Goal: Information Seeking & Learning: Learn about a topic

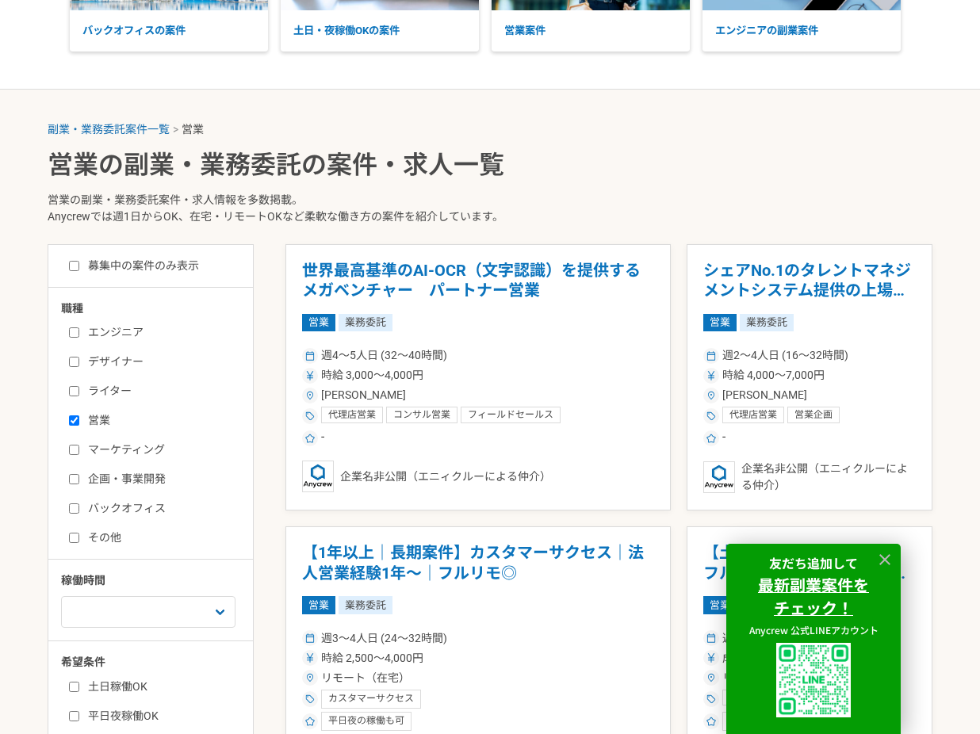
scroll to position [218, 0]
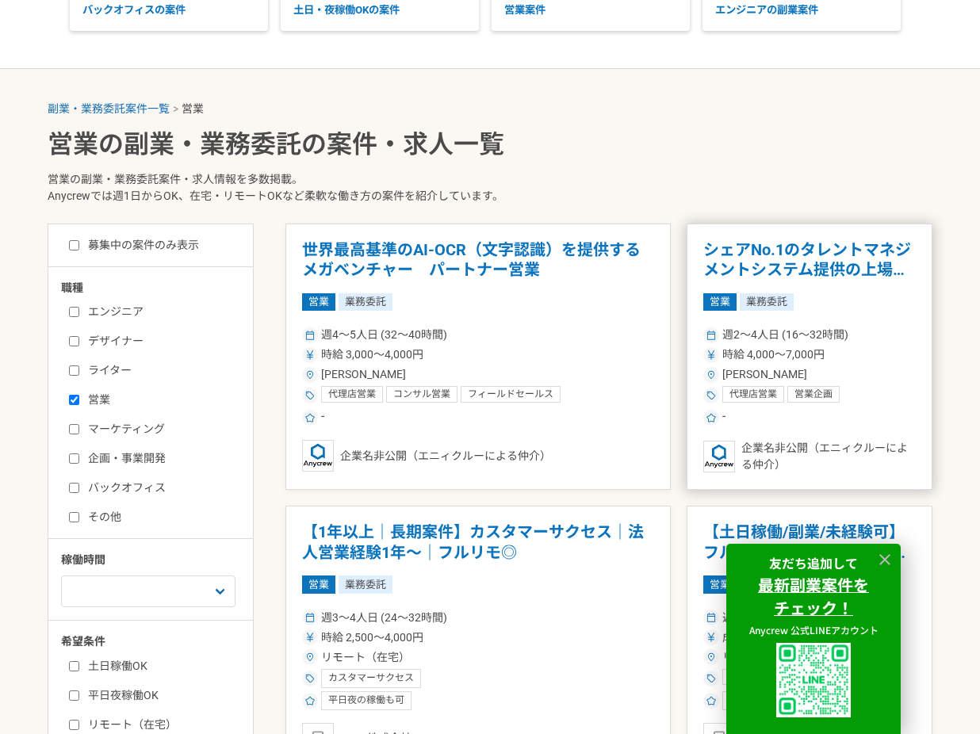
click at [719, 270] on h1 "シェアNo.1のタレントマネジメントシステム提供の上場企業　エンプラ向けセールス" at bounding box center [809, 260] width 213 height 40
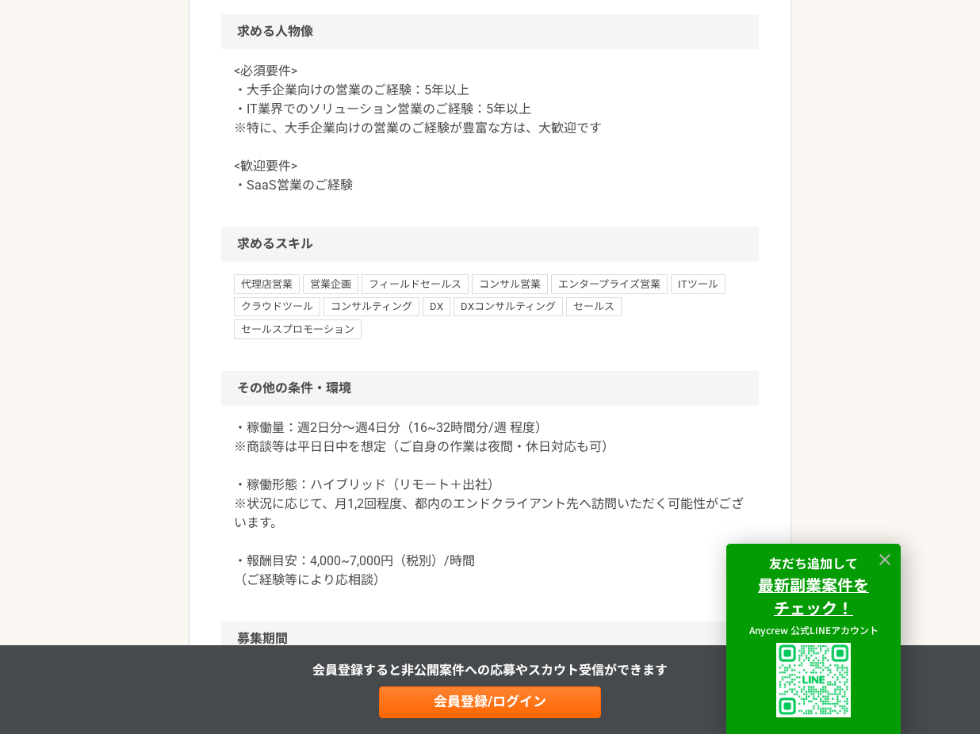
scroll to position [1266, 0]
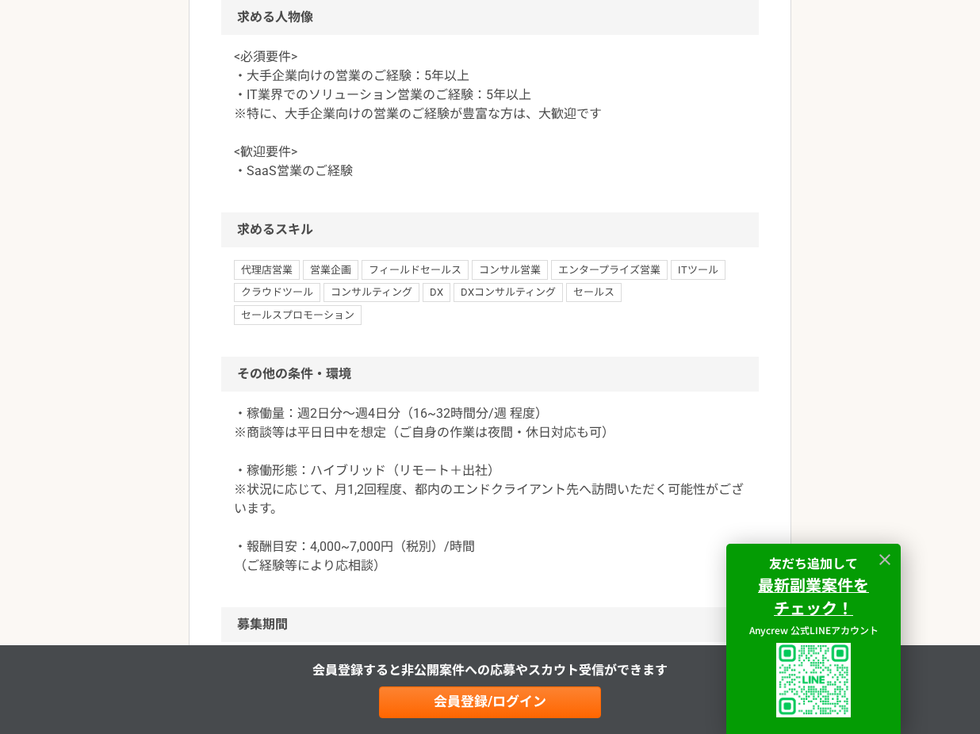
click at [430, 181] on p "<必須要件> ・大手企業向けの営業のご経験：5年以上 ・IT業界でのソリューション営業のご経験：5年以上 ※特に、大手企業向けの営業のご経験が豊富な方は、大歓…" at bounding box center [490, 114] width 512 height 133
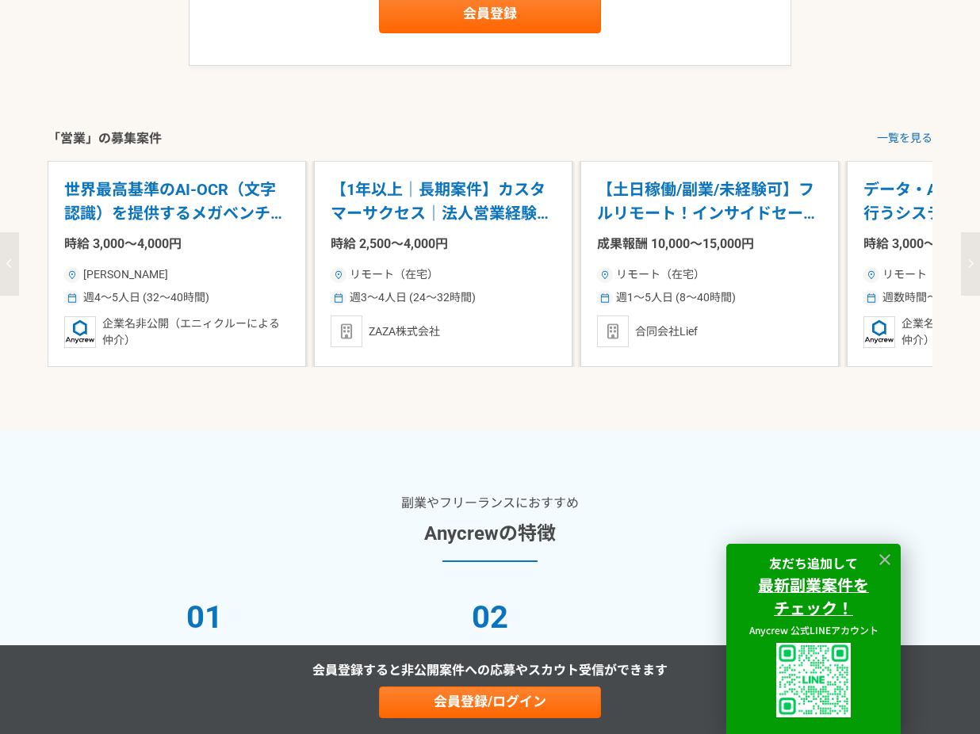
scroll to position [2089, 0]
click at [642, 225] on p "【土日稼働/副業/未経験可】フルリモート！インサイドセールス募集（長期案件）" at bounding box center [709, 201] width 225 height 48
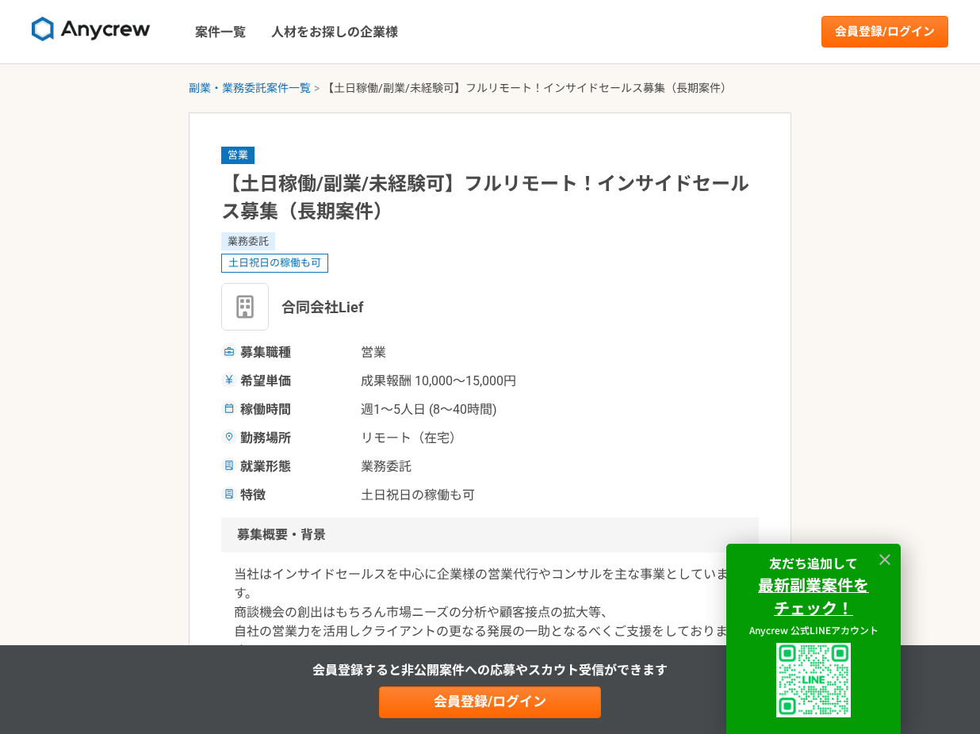
click at [375, 198] on h1 "【土日稼働/副業/未経験可】フルリモート！インサイドセールス募集（長期案件）" at bounding box center [490, 198] width 538 height 56
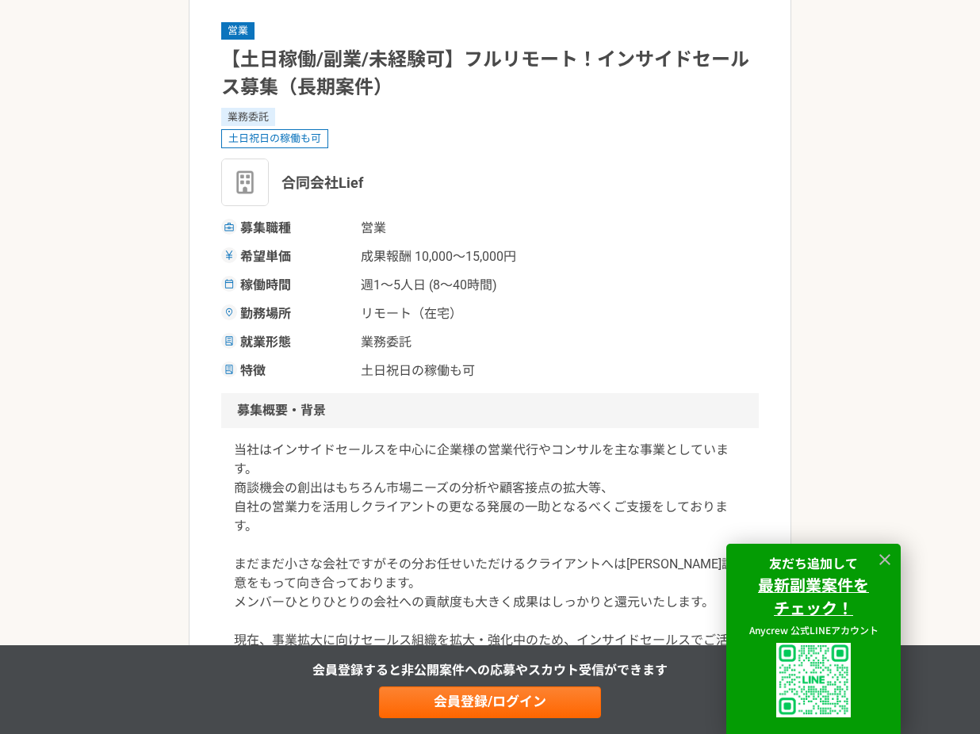
scroll to position [132, 0]
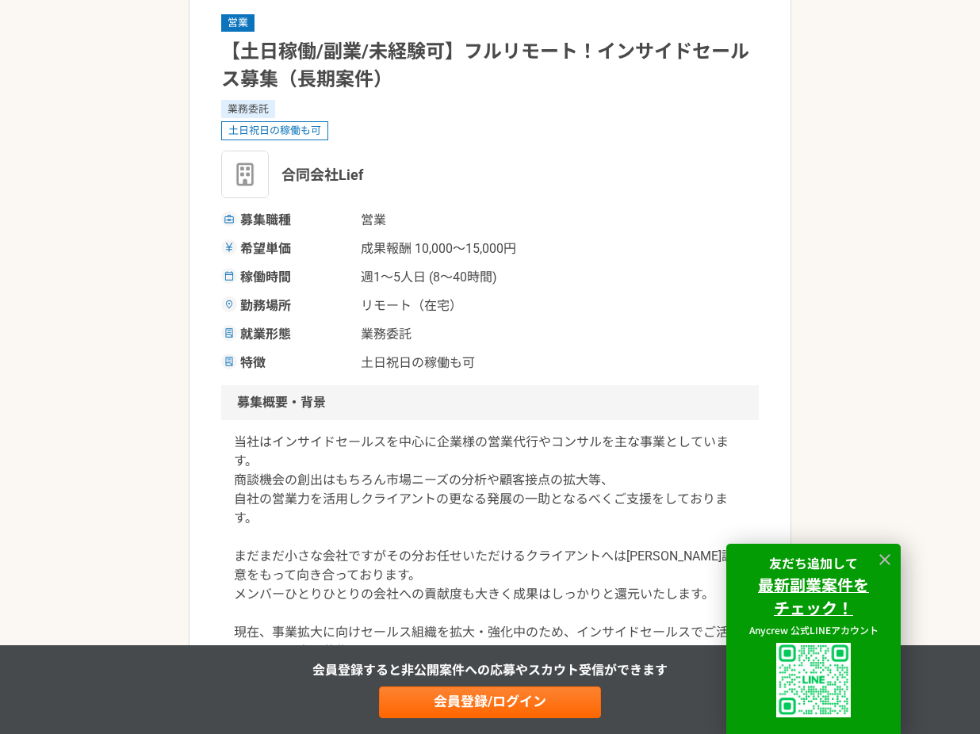
click at [415, 276] on span "週1〜5人日 (8〜40時間)" at bounding box center [440, 277] width 159 height 19
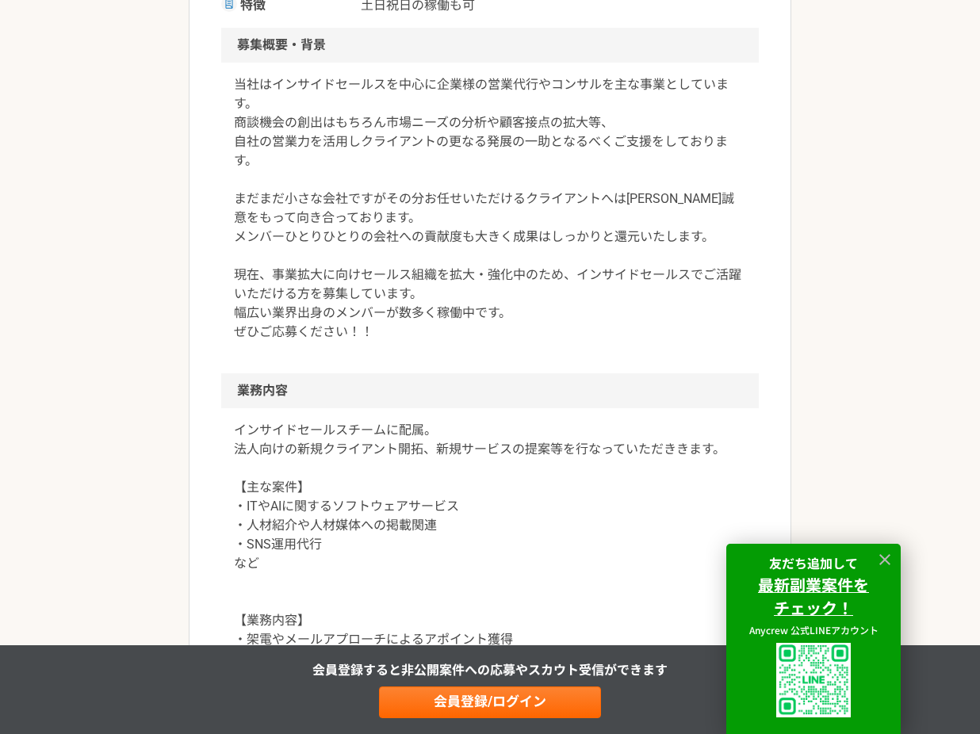
scroll to position [504, 0]
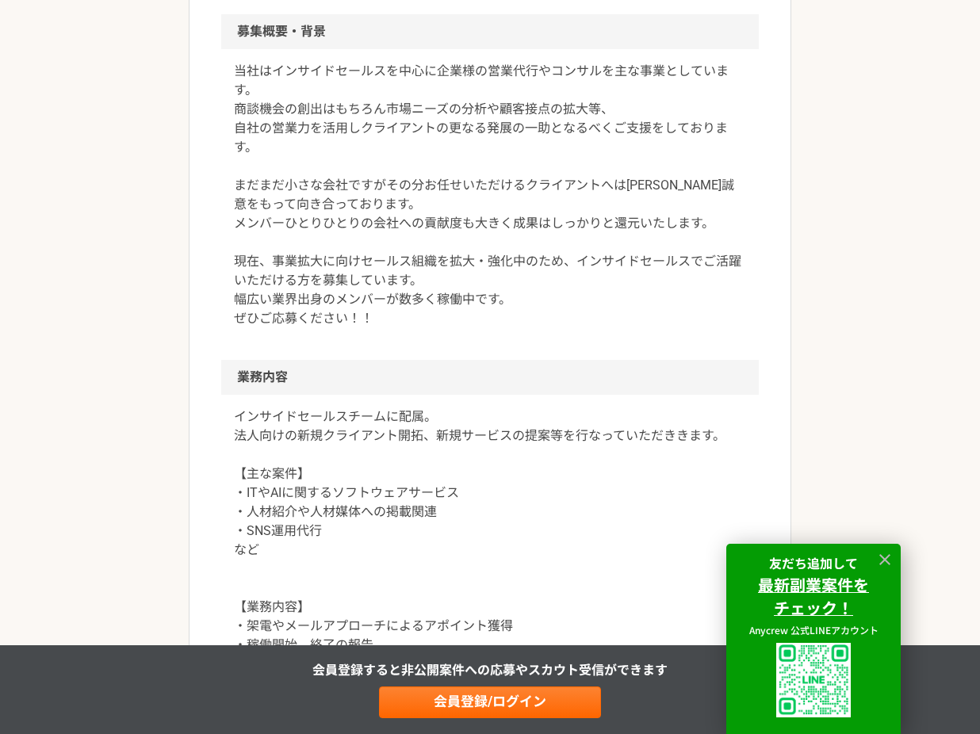
click at [492, 435] on p "インサイドセールスチームに配属。 法人向けの新規クライアント開拓、新規サービスの提案等を行なっていただききます。 【主な案件】 ・ITやAIに関するソフトウェ…" at bounding box center [490, 636] width 512 height 457
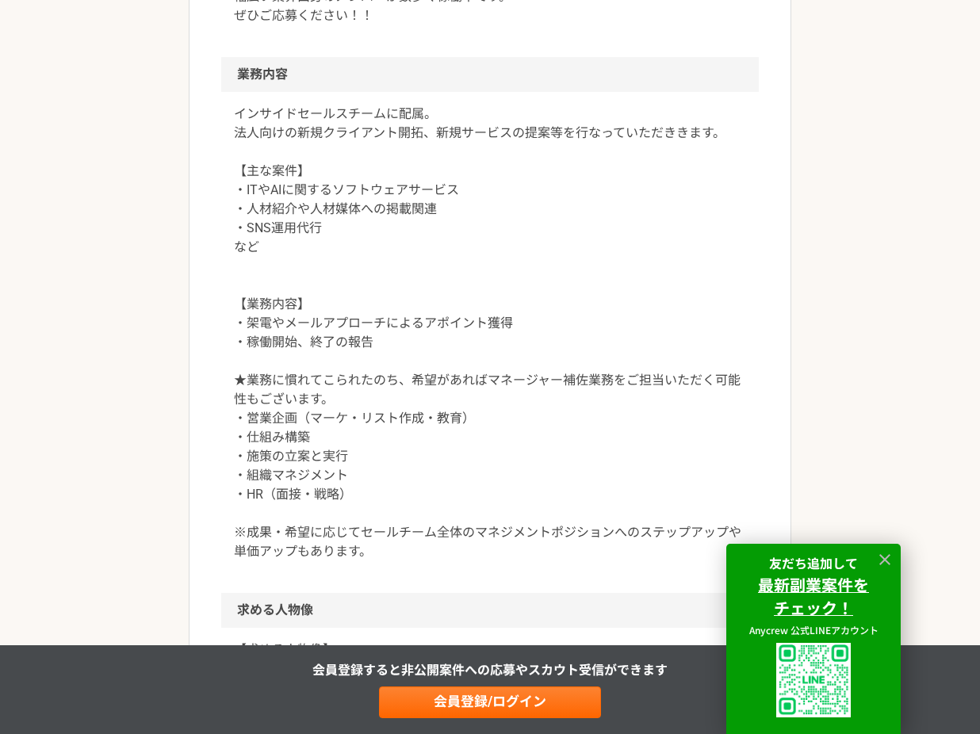
scroll to position [848, 0]
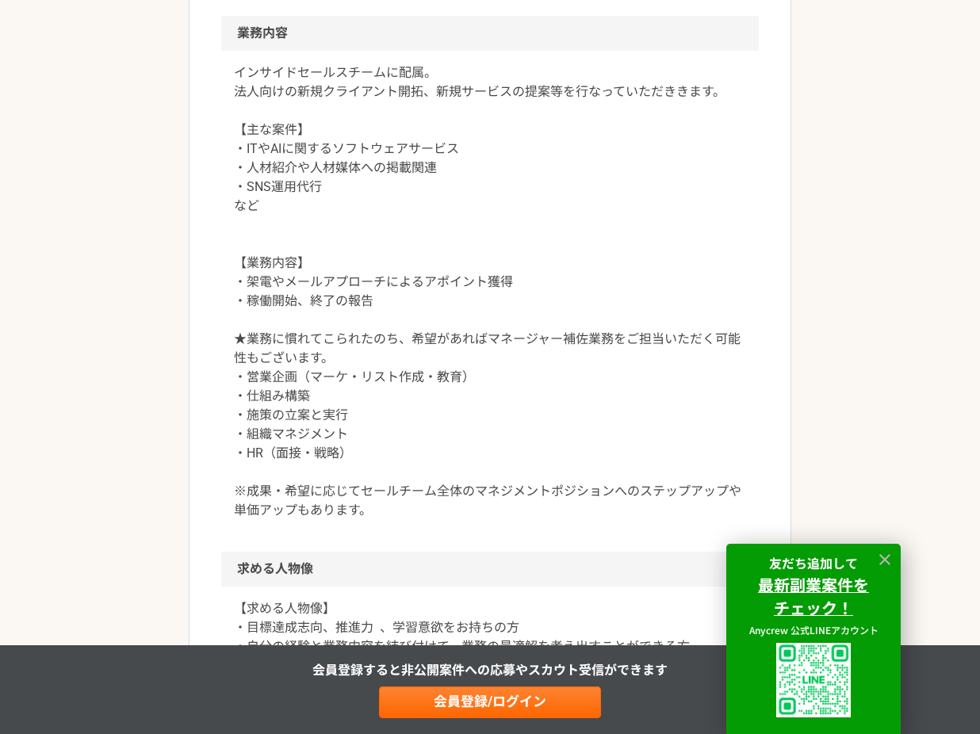
click at [353, 339] on p "インサイドセールスチームに配属。 法人向けの新規クライアント開拓、新規サービスの提案等を行なっていただききます。 【主な案件】 ・ITやAIに関するソフトウェ…" at bounding box center [490, 291] width 512 height 457
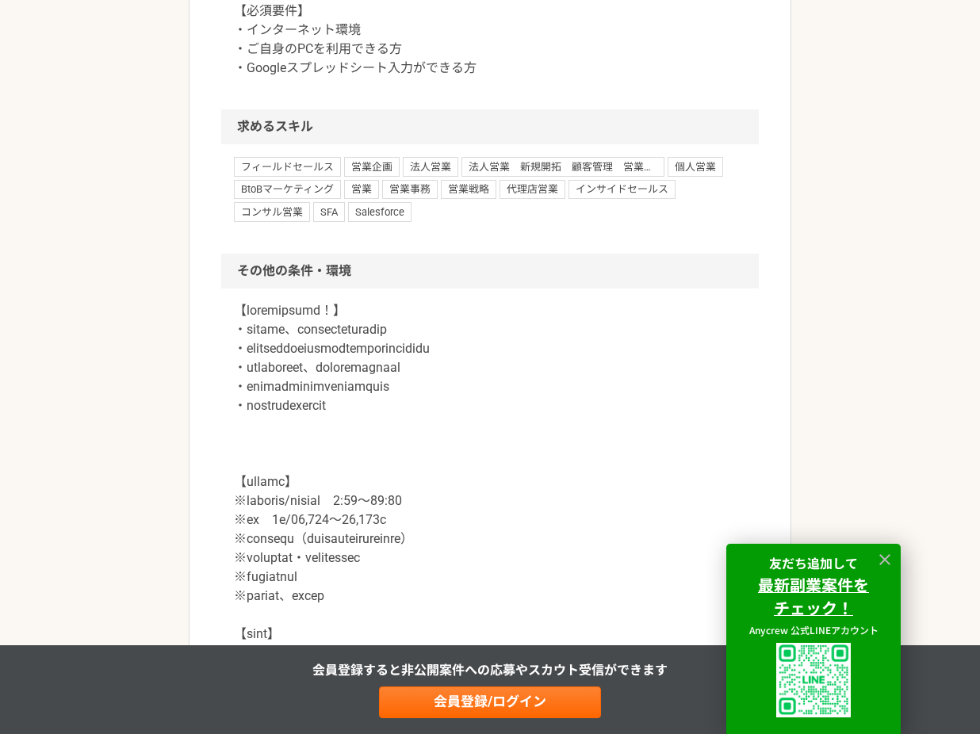
scroll to position [1660, 0]
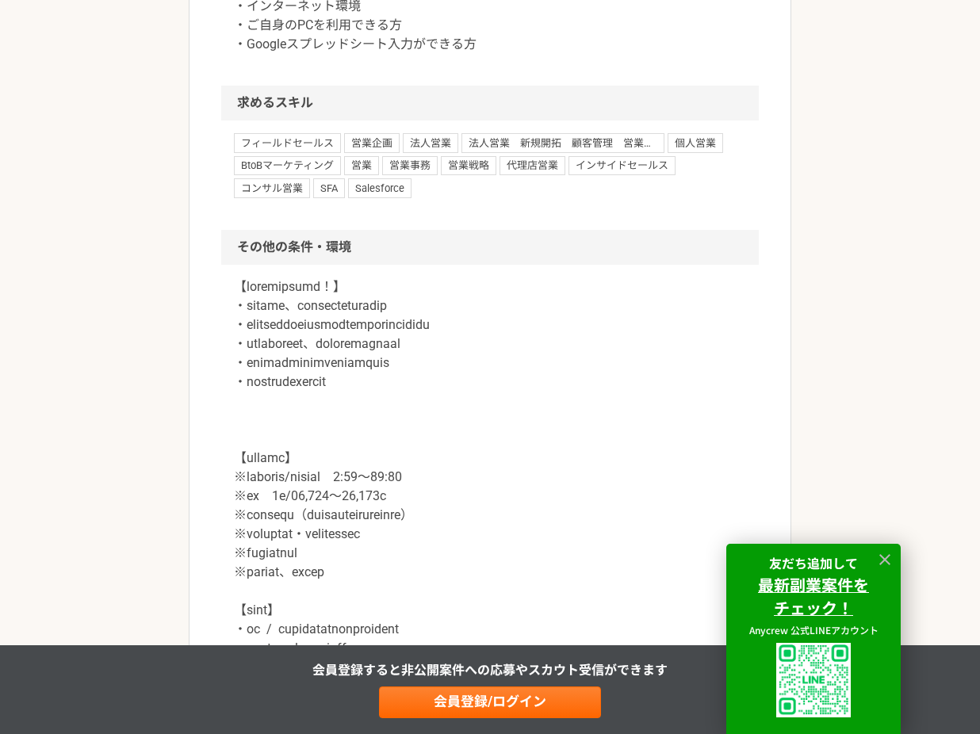
click at [423, 516] on p at bounding box center [490, 525] width 512 height 495
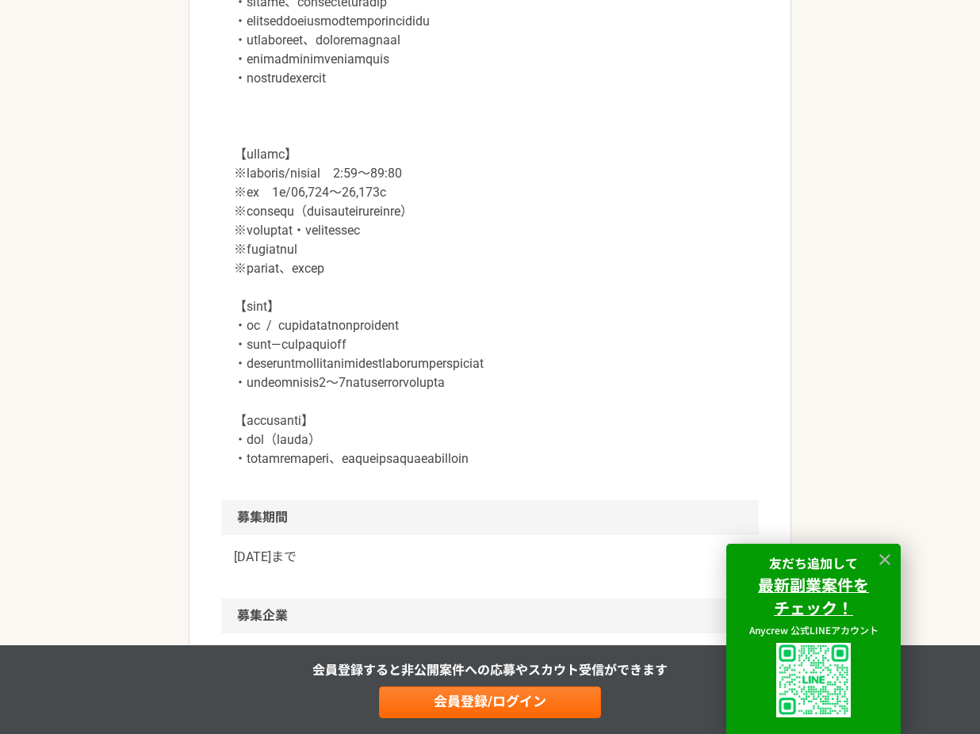
scroll to position [1986, 0]
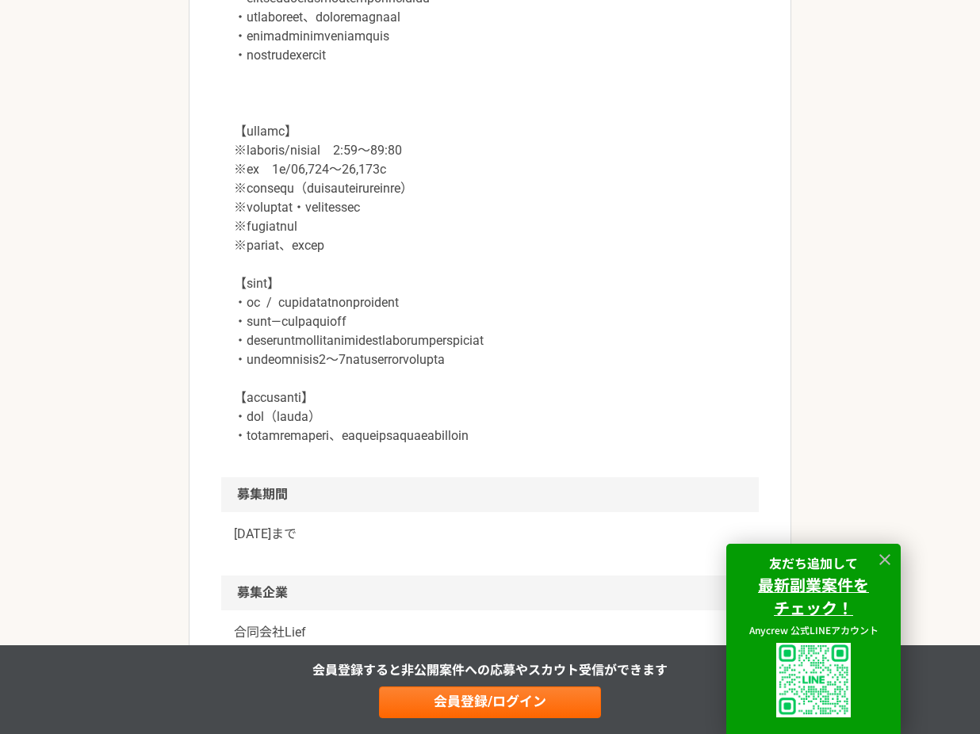
click at [344, 446] on p at bounding box center [490, 198] width 512 height 495
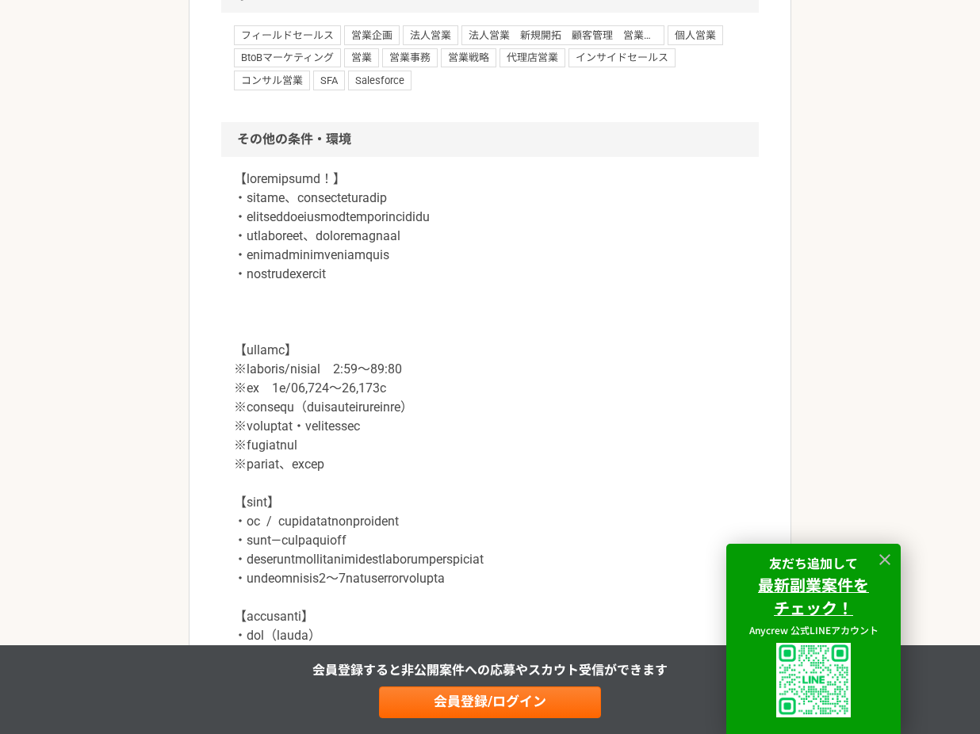
scroll to position [1545, 0]
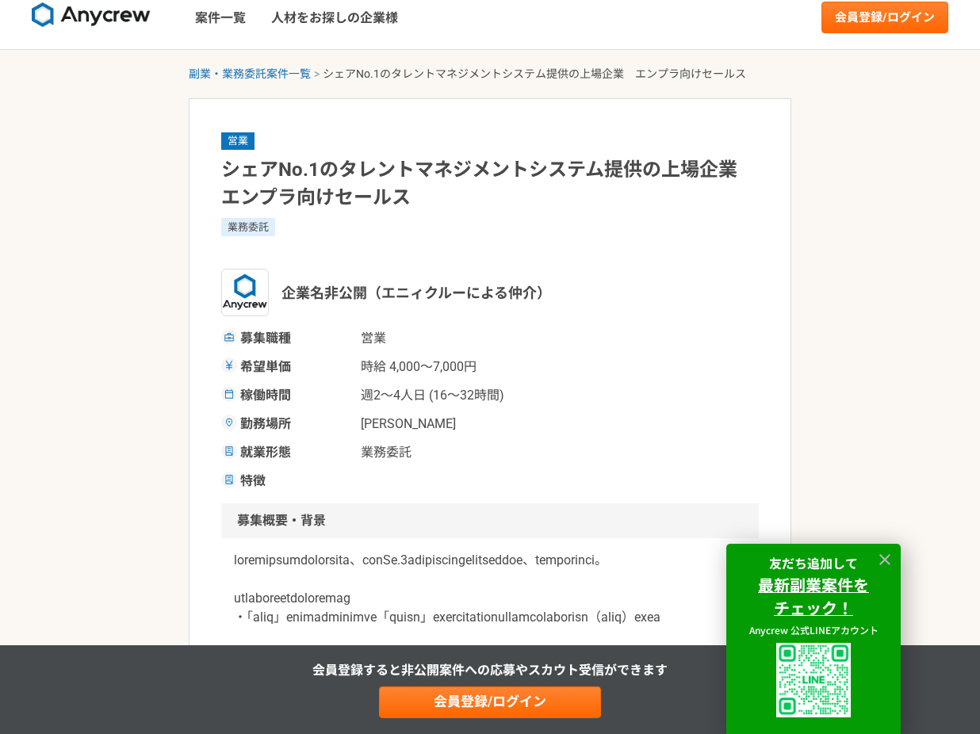
scroll to position [26, 0]
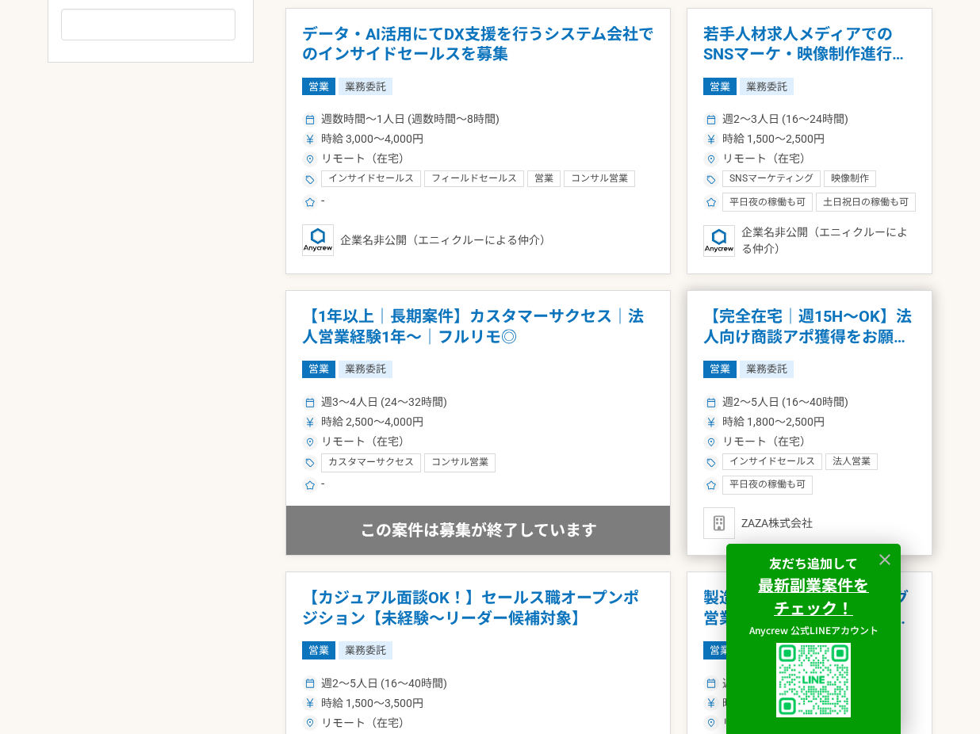
scroll to position [999, 0]
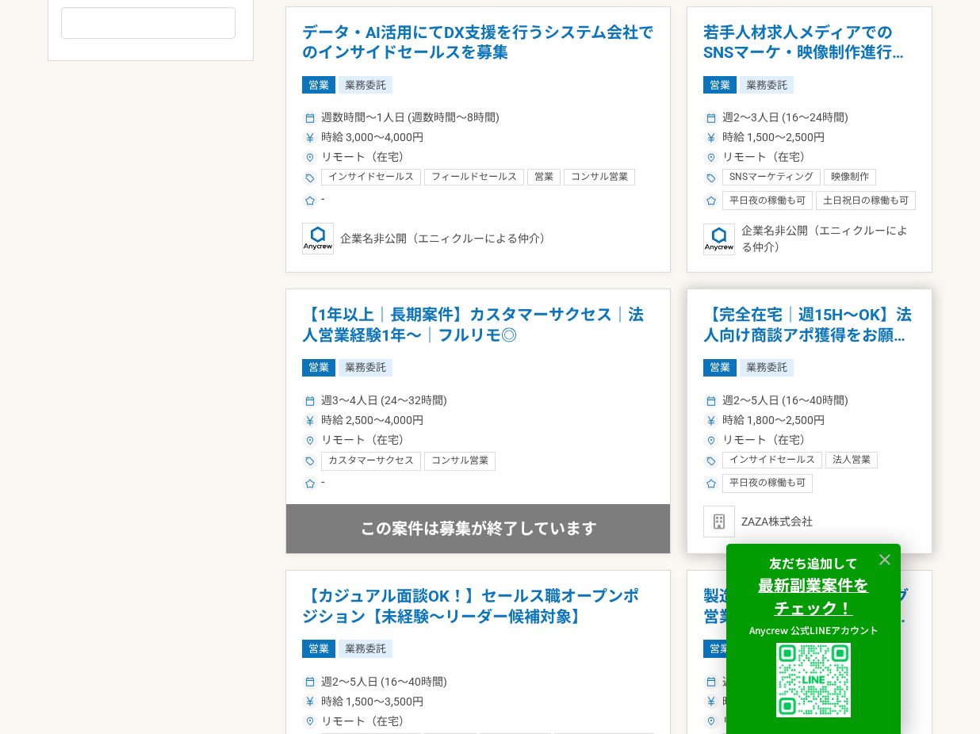
click at [746, 327] on h1 "【完全在宅｜週15H〜OK】法人向け商談アポ獲得をお願いします！" at bounding box center [809, 325] width 213 height 40
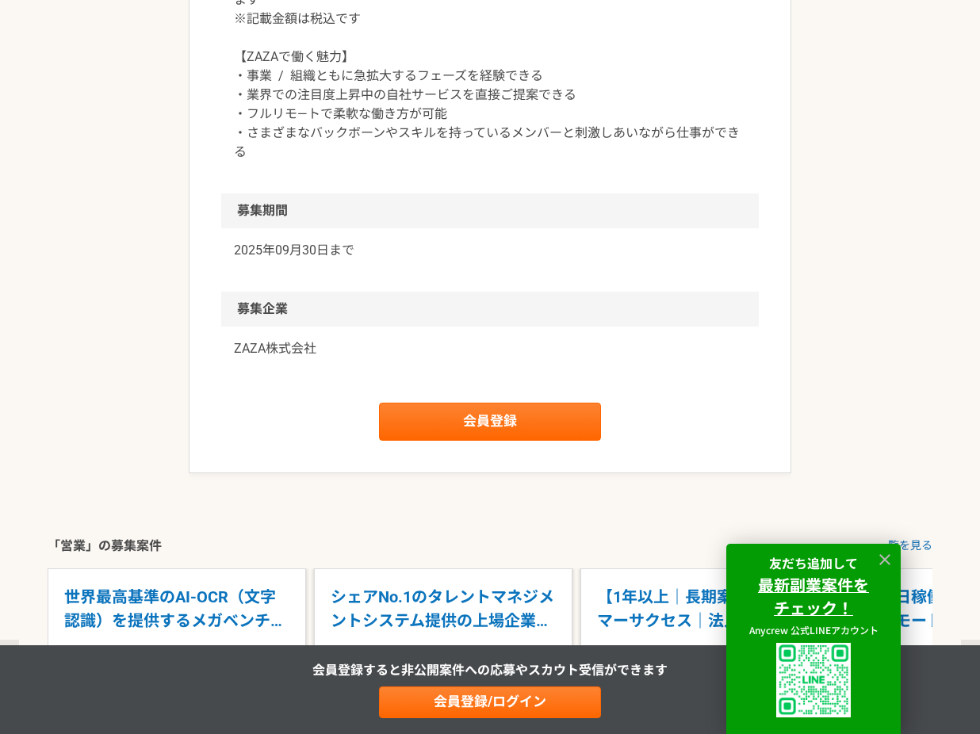
scroll to position [2357, 0]
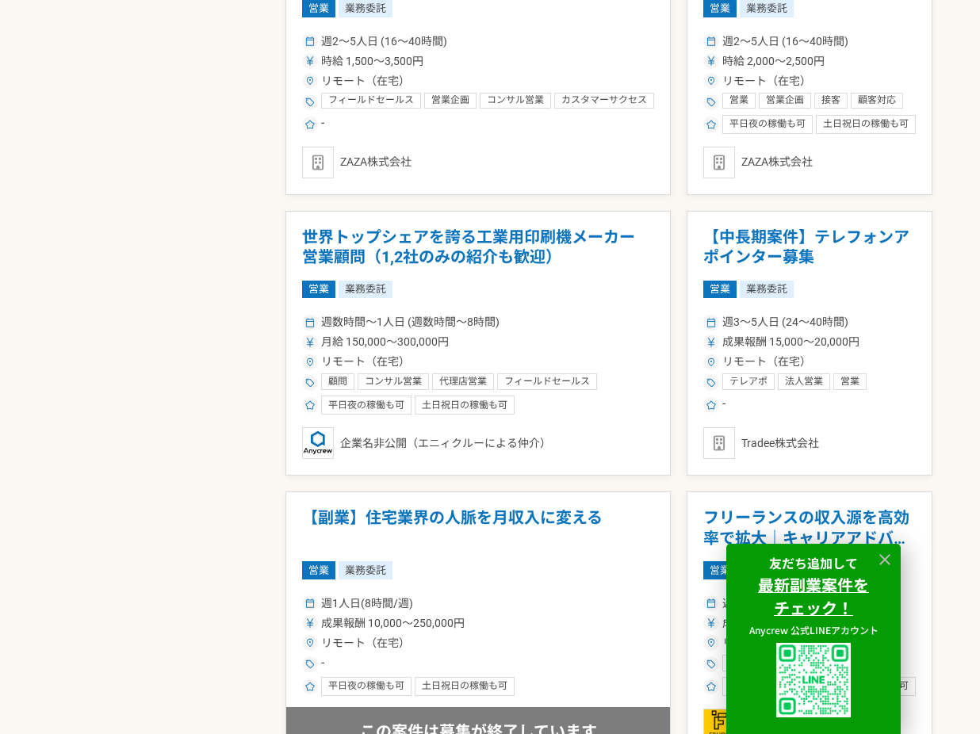
scroll to position [1648, 0]
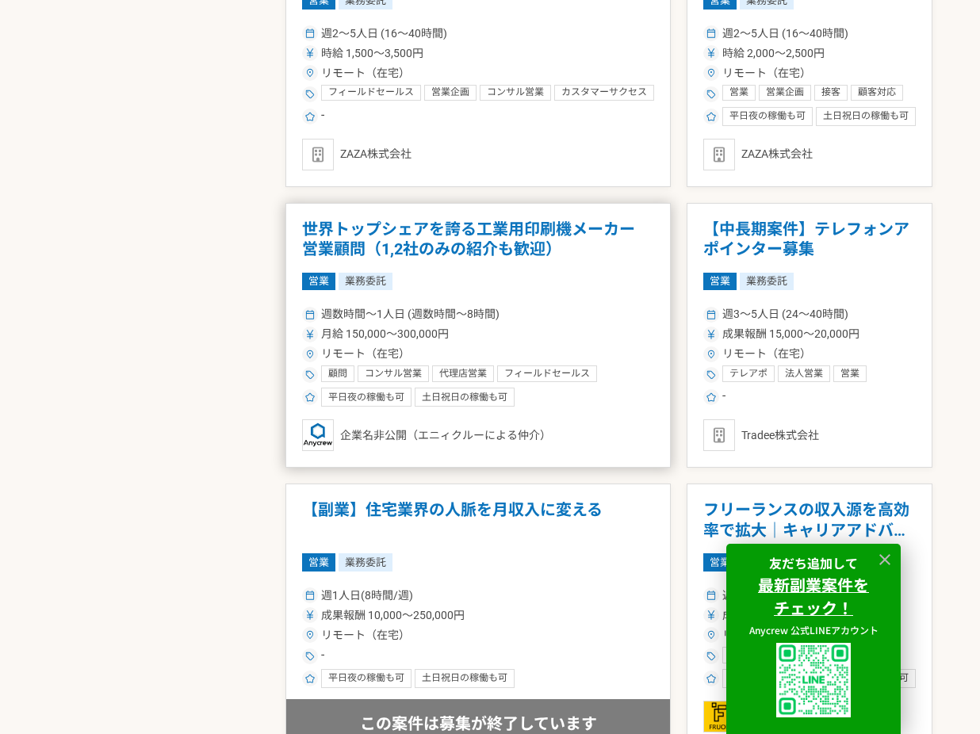
click at [496, 238] on h1 "世界トップシェアを誇る工業用印刷機メーカー　営業顧問（1,2社のみの紹介も歓迎）" at bounding box center [478, 240] width 352 height 40
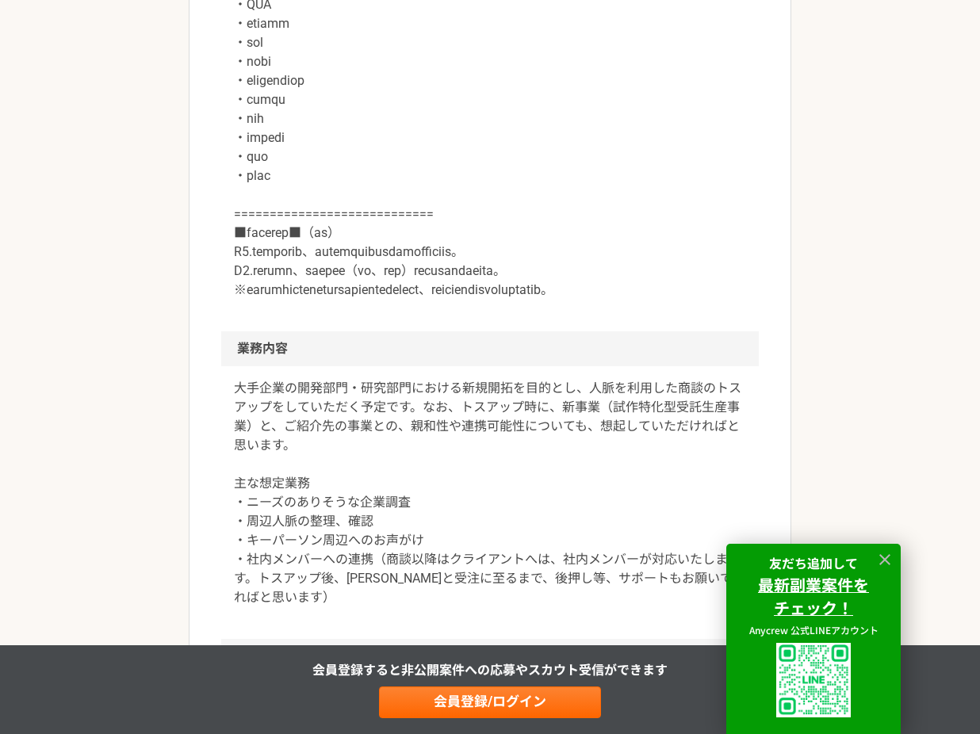
scroll to position [1041, 0]
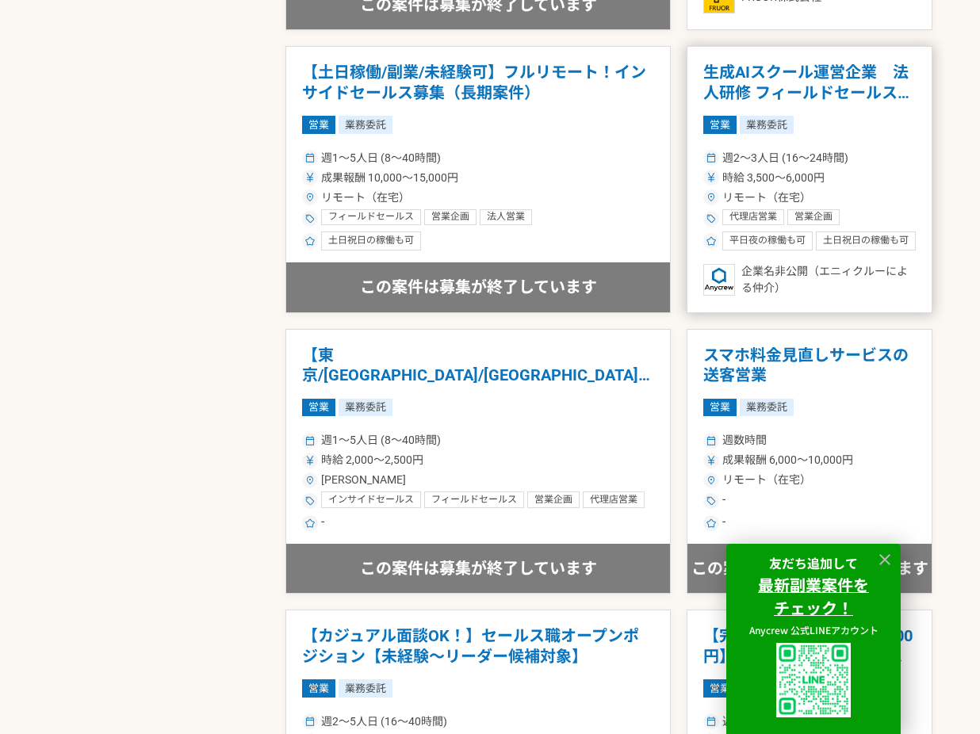
scroll to position [2379, 0]
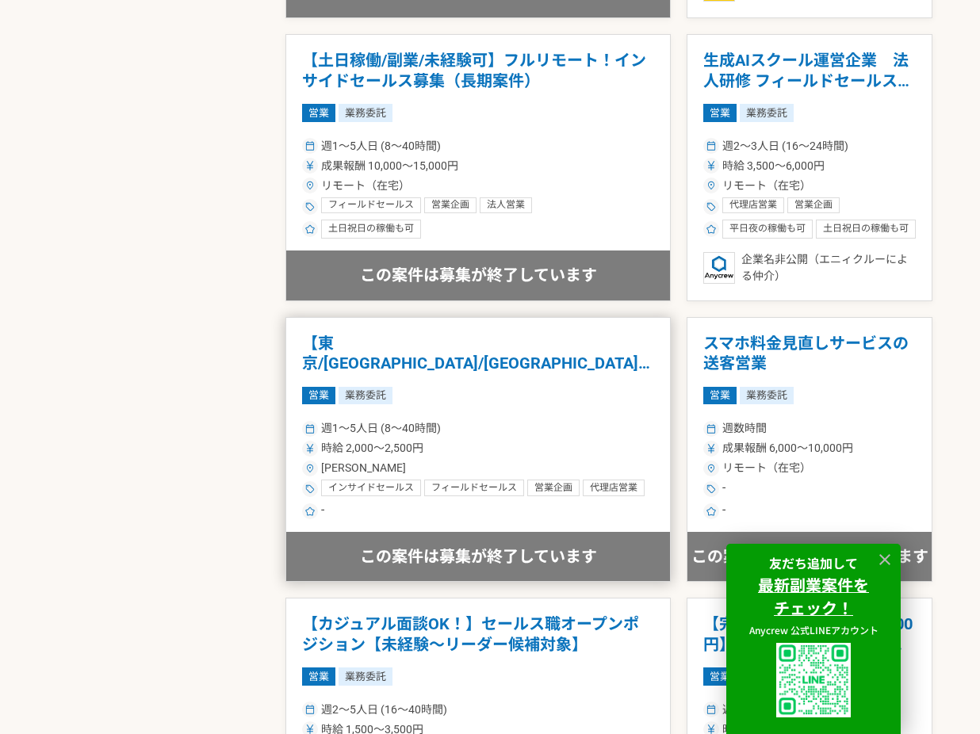
click at [366, 344] on h1 "【東京/[GEOGRAPHIC_DATA]/[GEOGRAPHIC_DATA]】展示会スタッフ募集！時給2,000円！" at bounding box center [478, 354] width 352 height 40
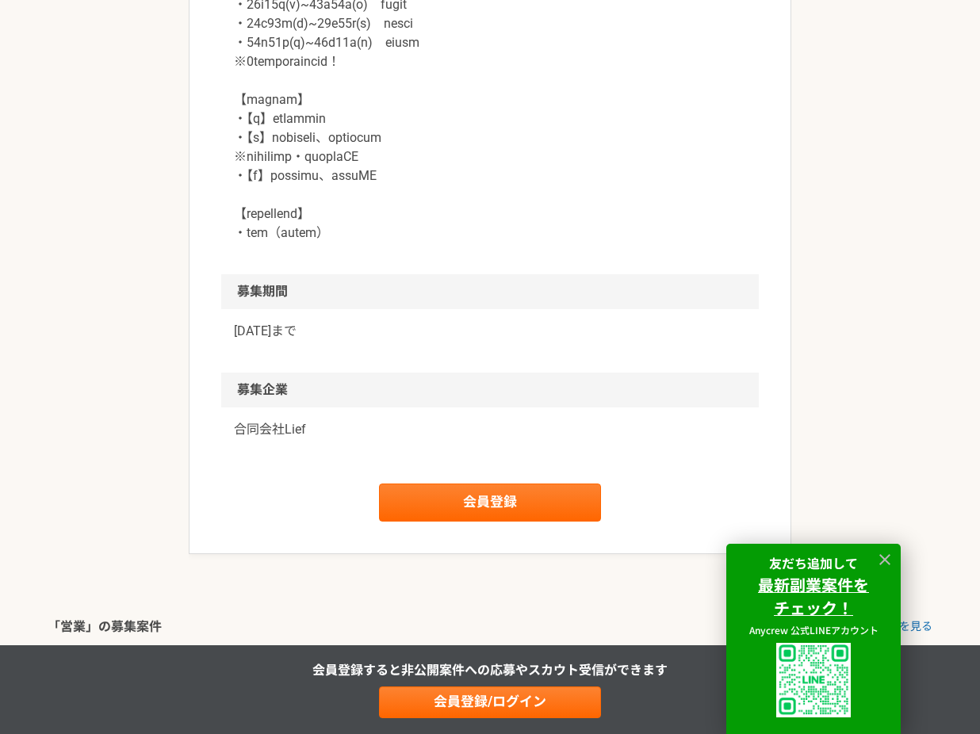
scroll to position [1918, 0]
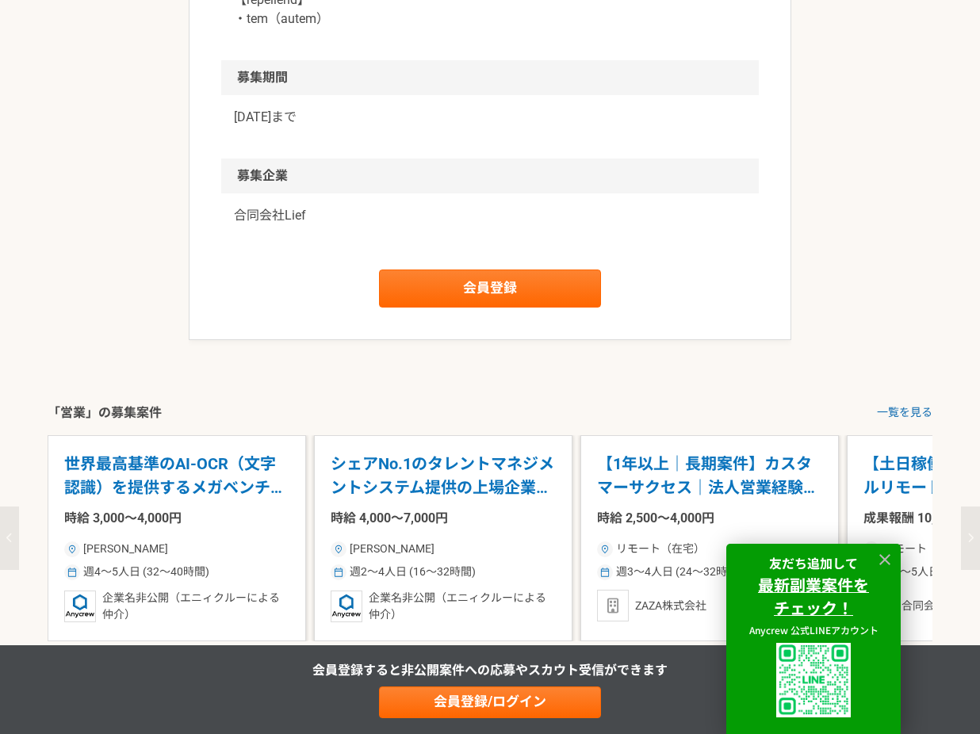
drag, startPoint x: 403, startPoint y: 335, endPoint x: 412, endPoint y: 330, distance: 11.0
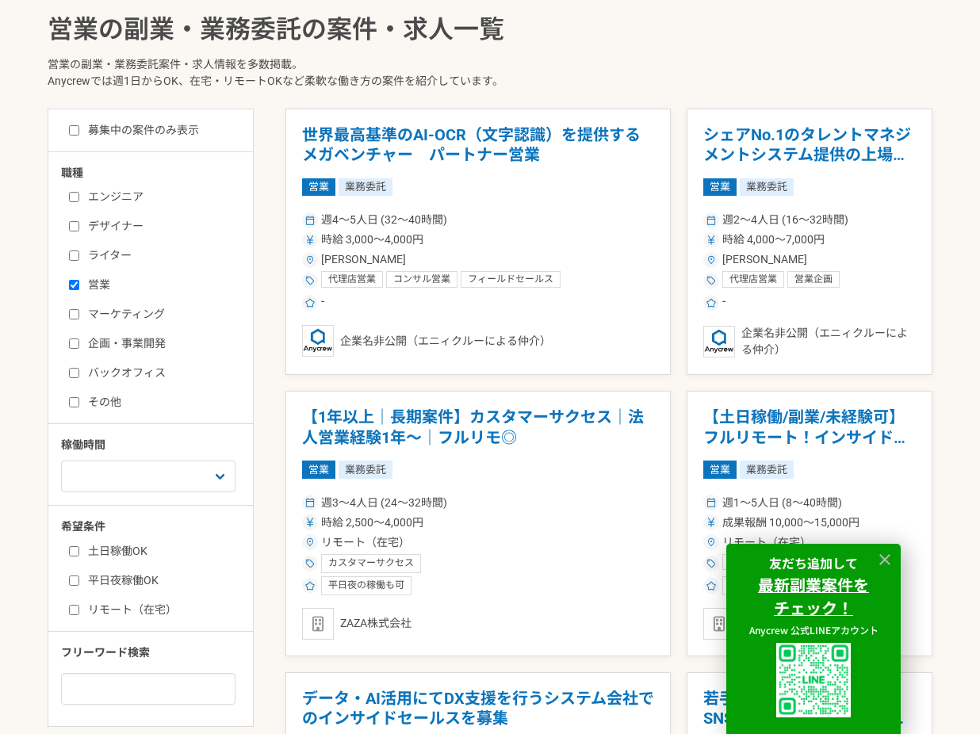
scroll to position [358, 0]
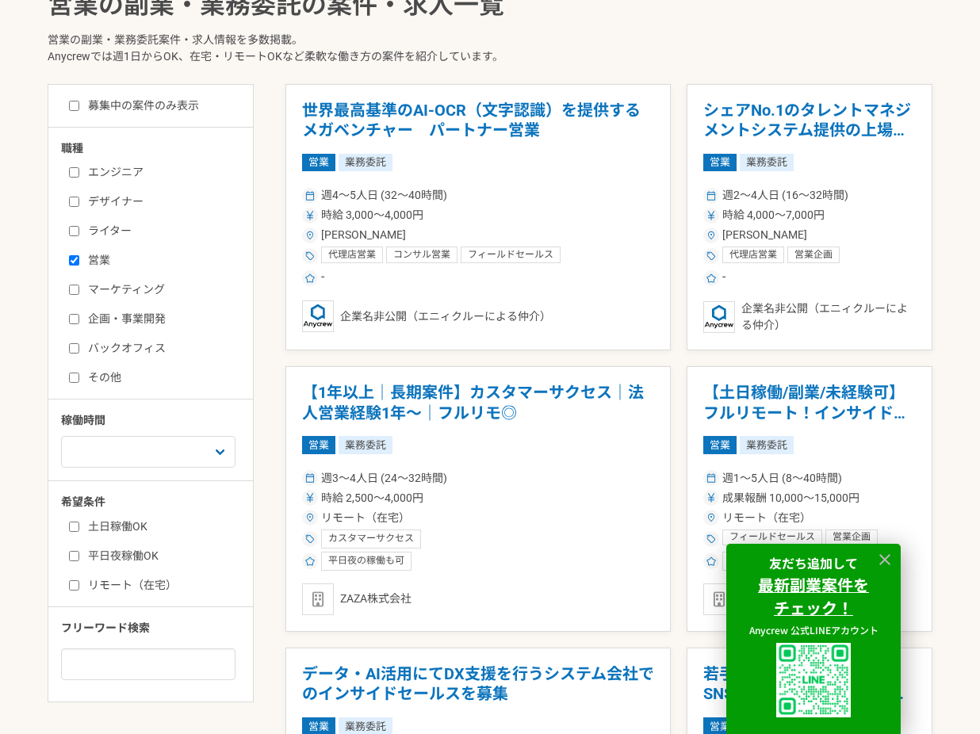
click at [134, 102] on label "募集中の案件のみ表示" at bounding box center [134, 106] width 130 height 17
click at [79, 102] on input "募集中の案件のみ表示" at bounding box center [74, 106] width 10 height 10
checkbox input "true"
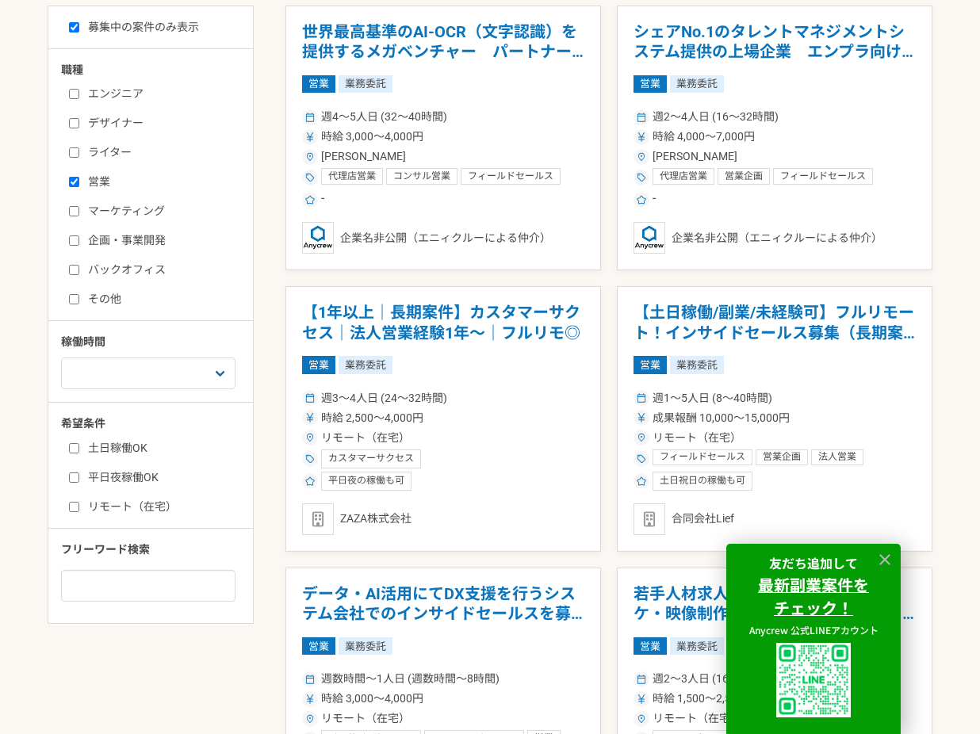
scroll to position [442, 0]
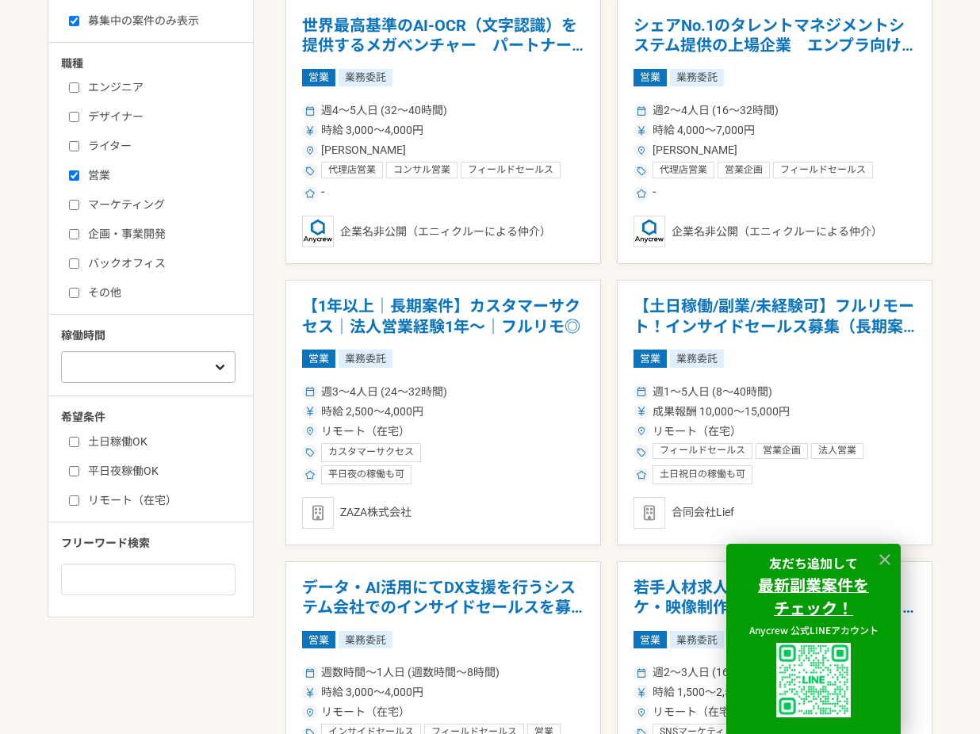
drag, startPoint x: 185, startPoint y: 346, endPoint x: 190, endPoint y: 380, distance: 34.4
click at [185, 347] on div "週1人日（8時間）以下 週2人日（16時間）以下 週3人日（24時間）以下 週4人日（32時間）以下 週5人日（40時間）以下" at bounding box center [156, 365] width 190 height 36
click at [190, 380] on select "週1人日（8時間）以下 週2人日（16時間）以下 週3人日（24時間）以下 週4人日（32時間）以下 週5人日（40時間）以下" at bounding box center [148, 367] width 174 height 32
select select "4"
click at [61, 351] on select "週1人日（8時間）以下 週2人日（16時間）以下 週3人日（24時間）以下 週4人日（32時間）以下 週5人日（40時間）以下" at bounding box center [148, 367] width 174 height 32
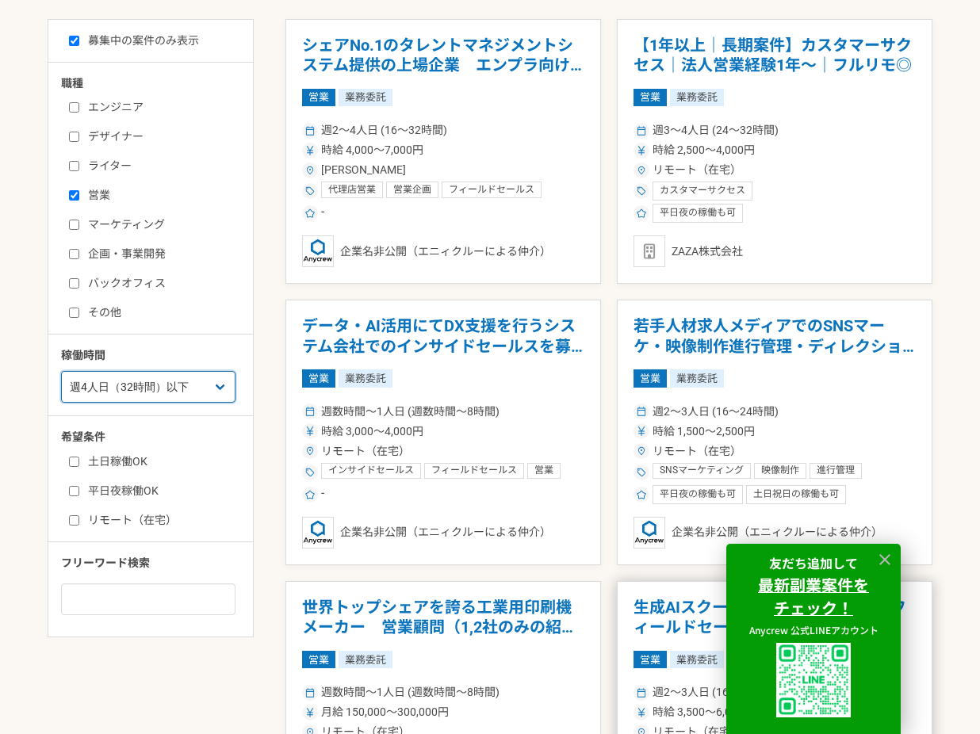
scroll to position [488, 0]
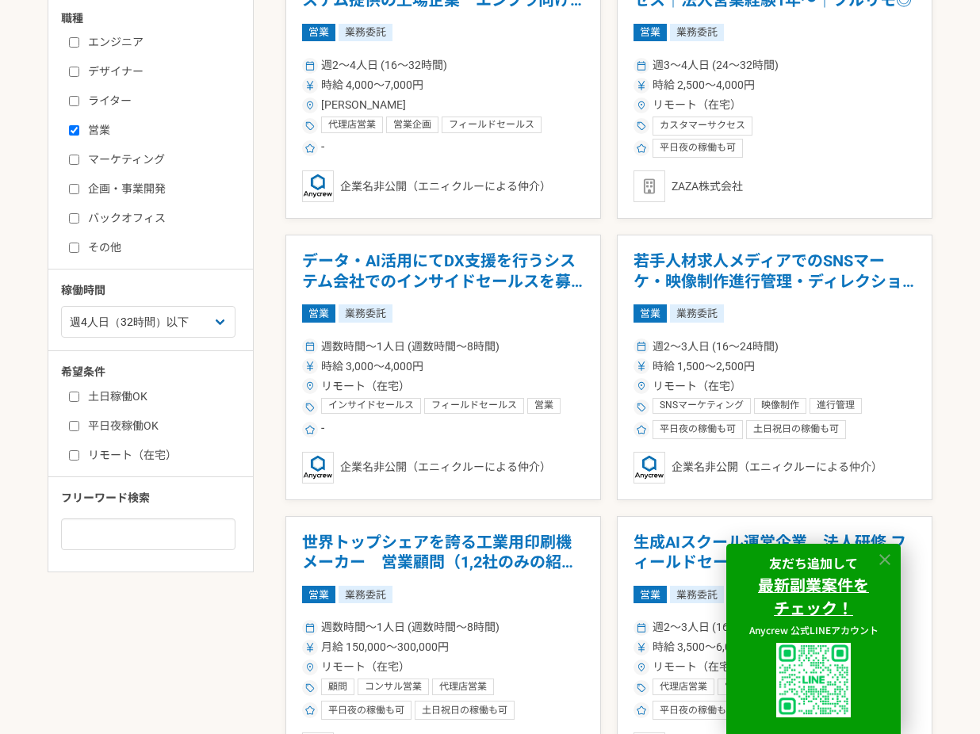
click at [883, 557] on icon at bounding box center [885, 560] width 18 height 18
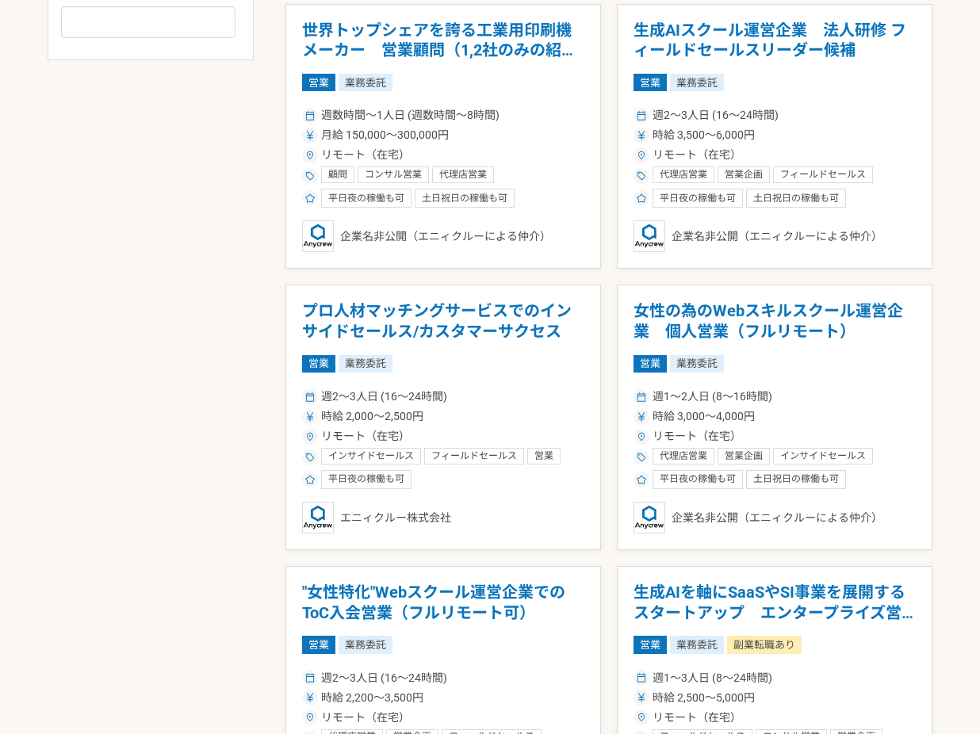
scroll to position [1001, 0]
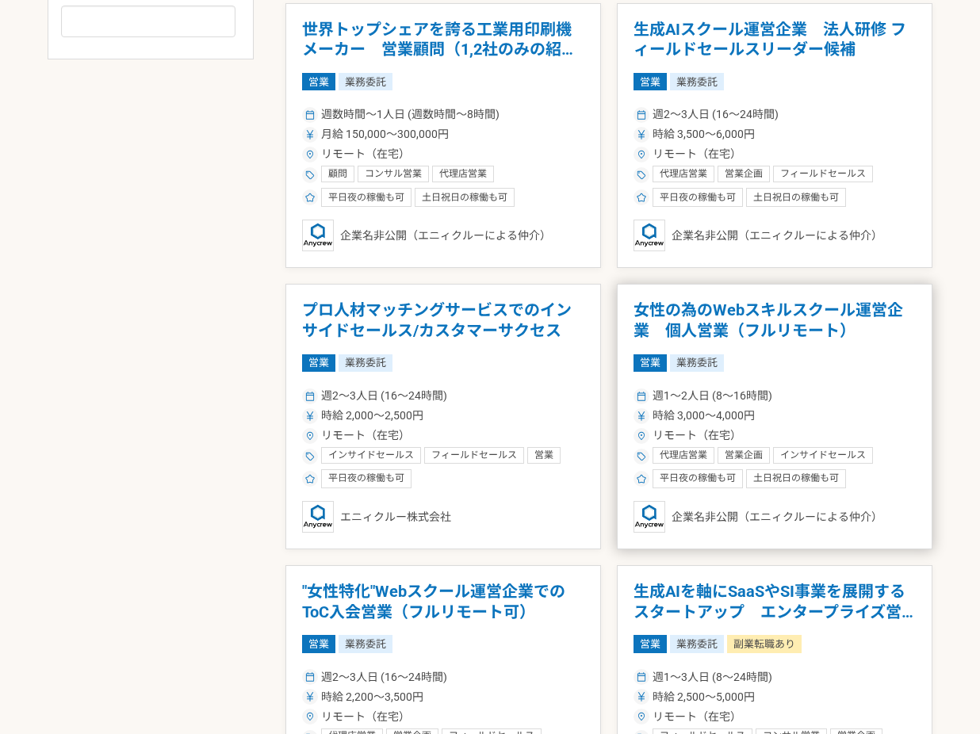
click at [763, 330] on h1 "女性の為のWebスキルスクール運営企業　個人営業（フルリモート）" at bounding box center [775, 321] width 282 height 40
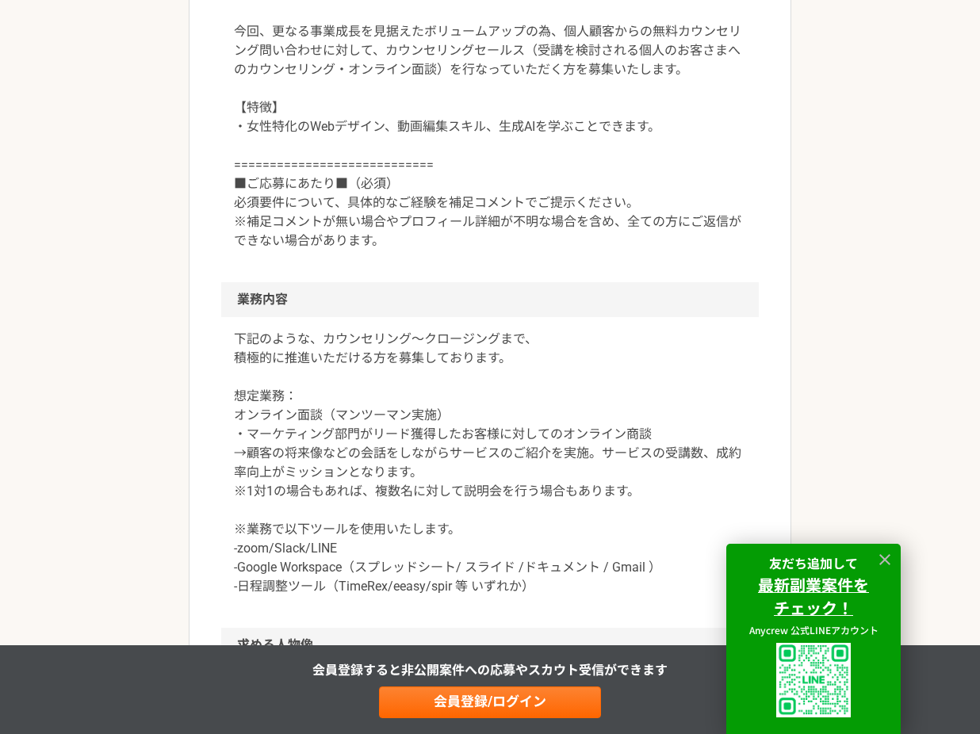
scroll to position [736, 0]
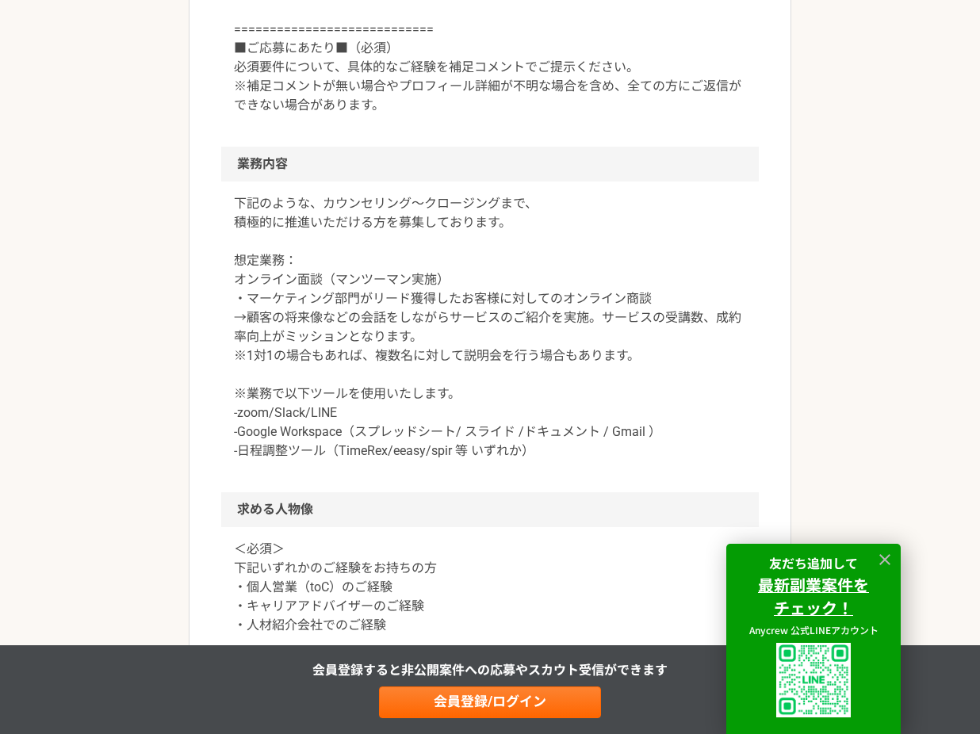
click at [362, 316] on p "下記のような、カウンセリング〜クロージングまで、 積極的に推進いただける方を募集しております。 想定業務： オンライン面談（マンツーマン実施） ・マーケティン…" at bounding box center [490, 327] width 512 height 266
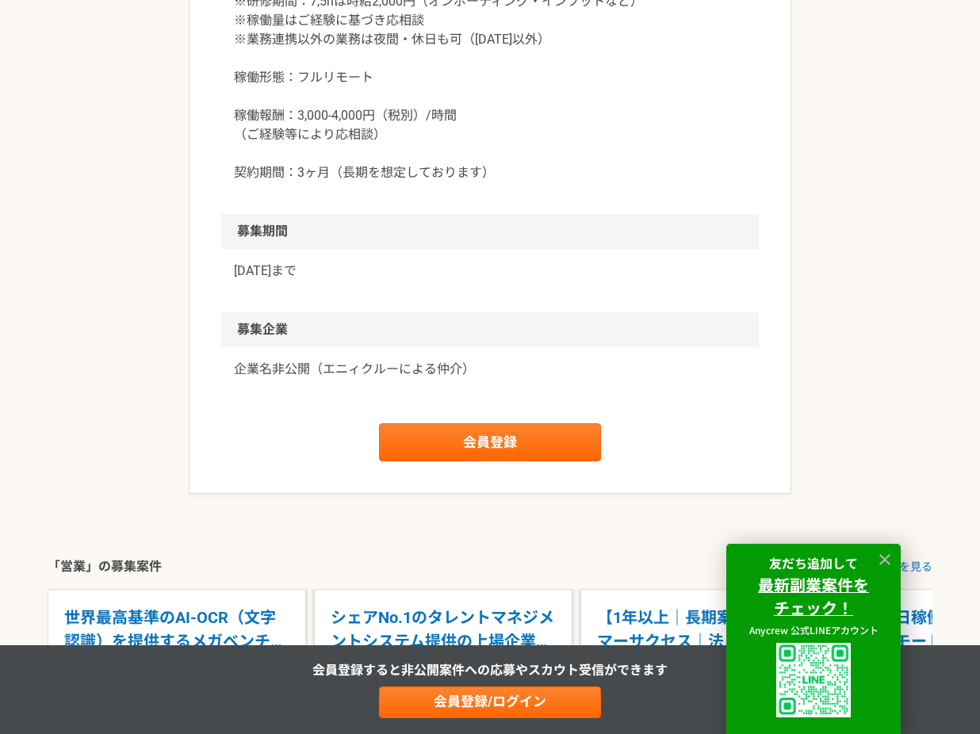
scroll to position [1992, 0]
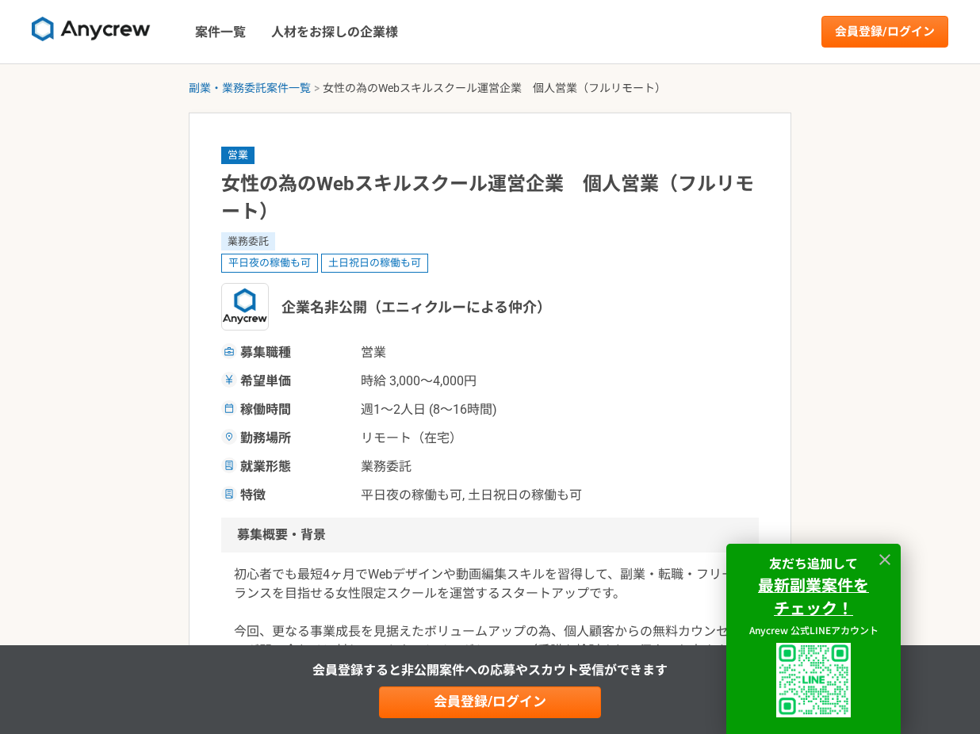
select select "4"
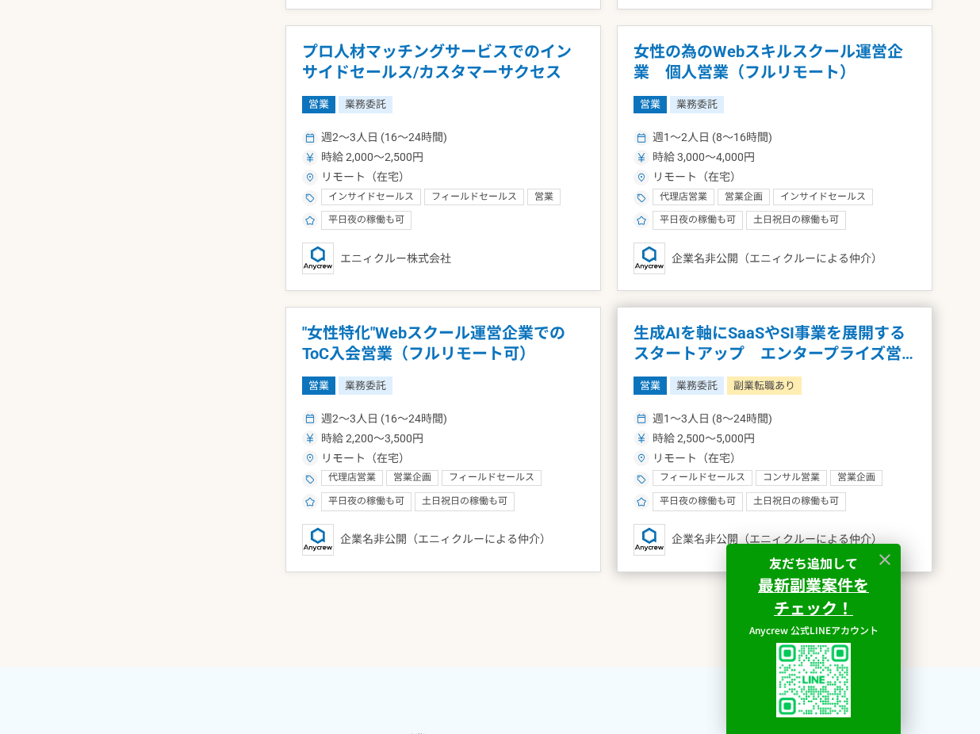
scroll to position [1213, 0]
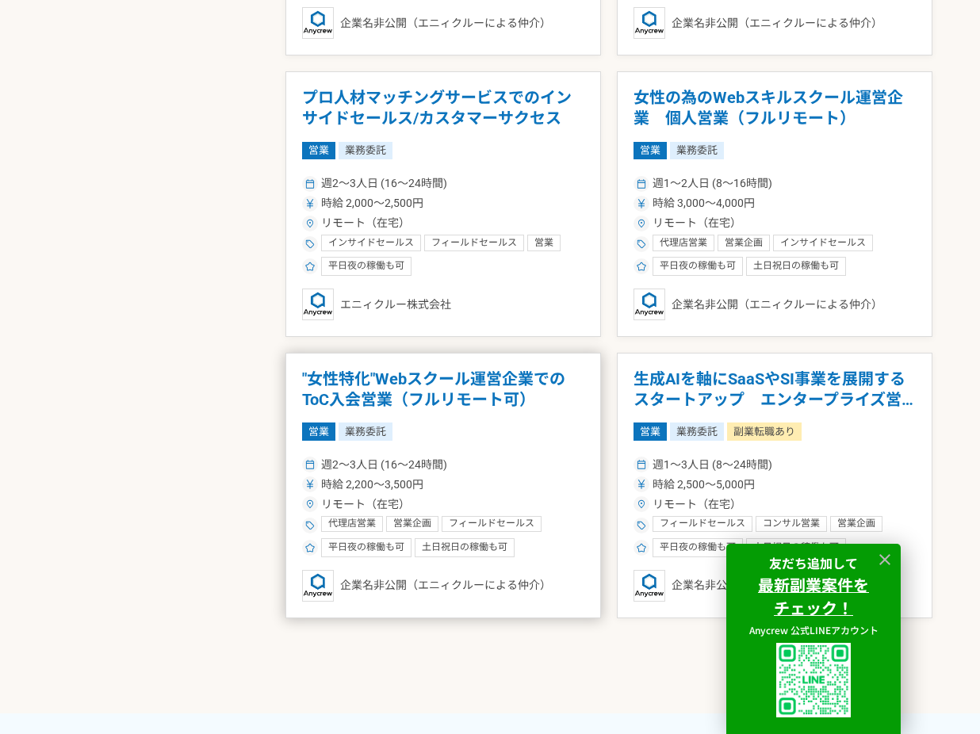
click at [423, 385] on h1 ""女性特化"Webスクール運営企業でのToC入会営業（フルリモート可）" at bounding box center [443, 390] width 282 height 40
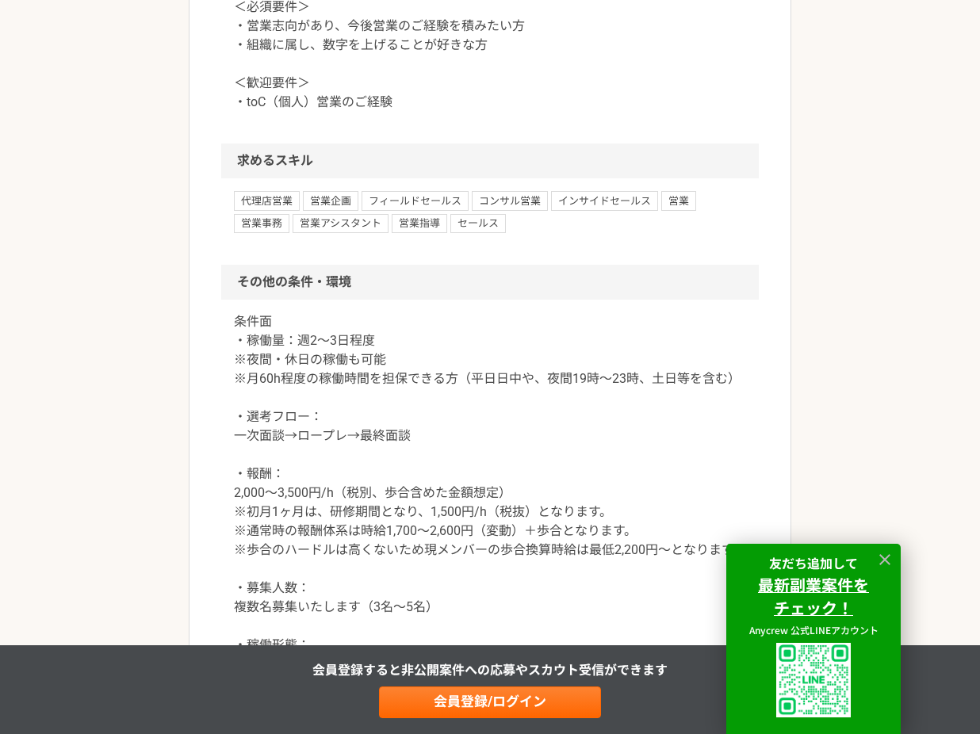
scroll to position [1415, 0]
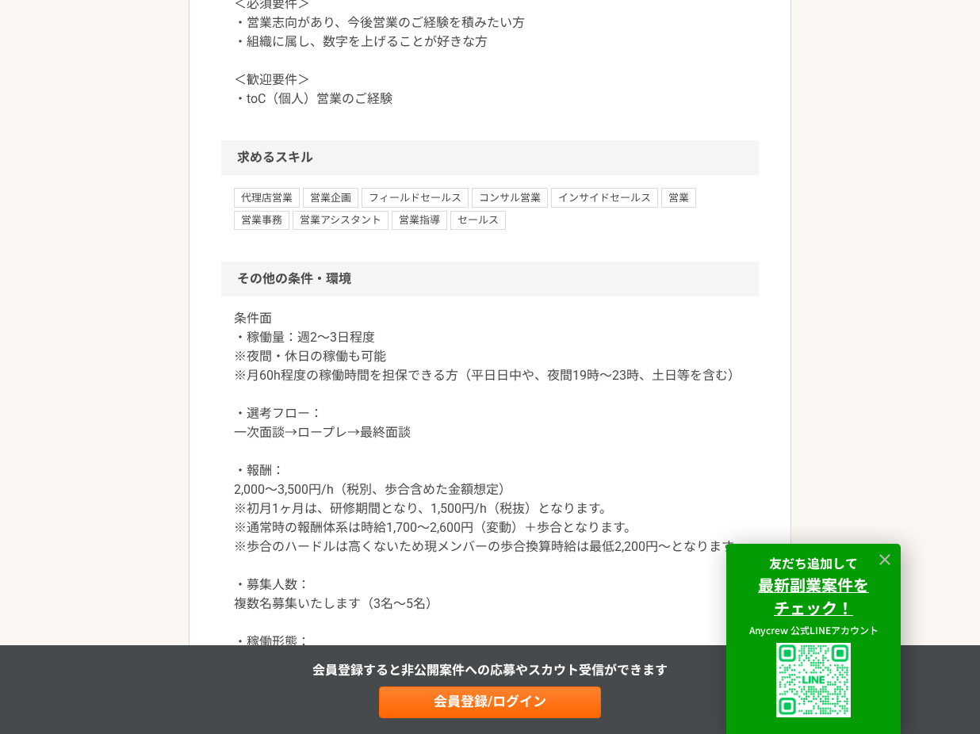
click at [381, 109] on p "＜必須要件＞ ・営業志向があり、今後営業のご経験を積みたい方 ・組織に属し、数字を上げることが好きな方 ＜歓迎要件＞ ・toC（個人）営業のご経験" at bounding box center [490, 51] width 512 height 114
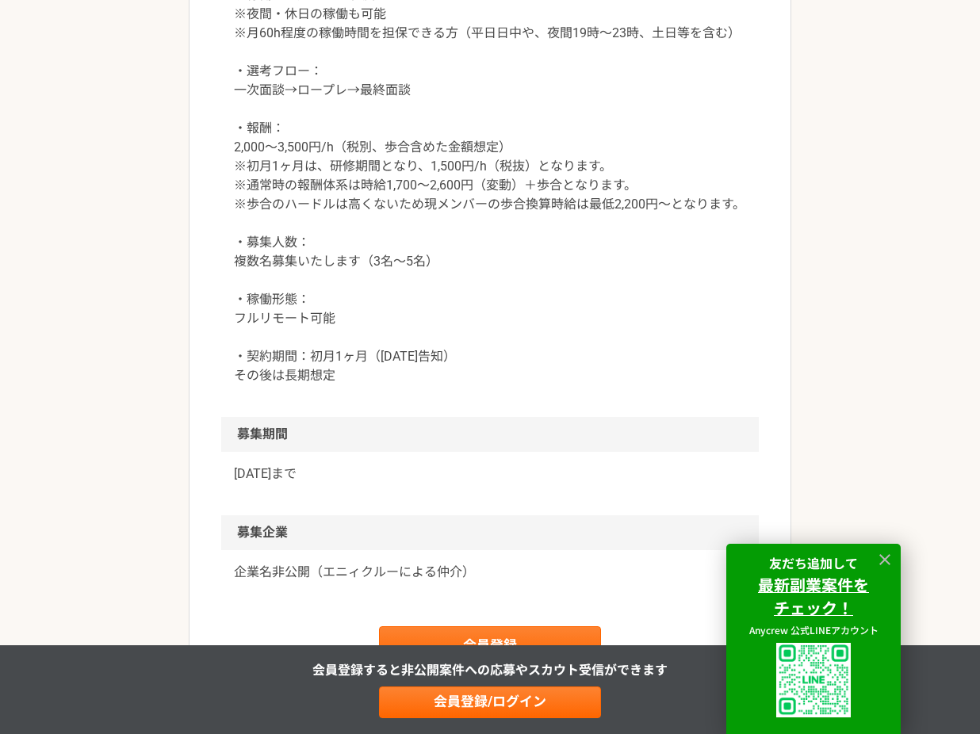
scroll to position [1792, 0]
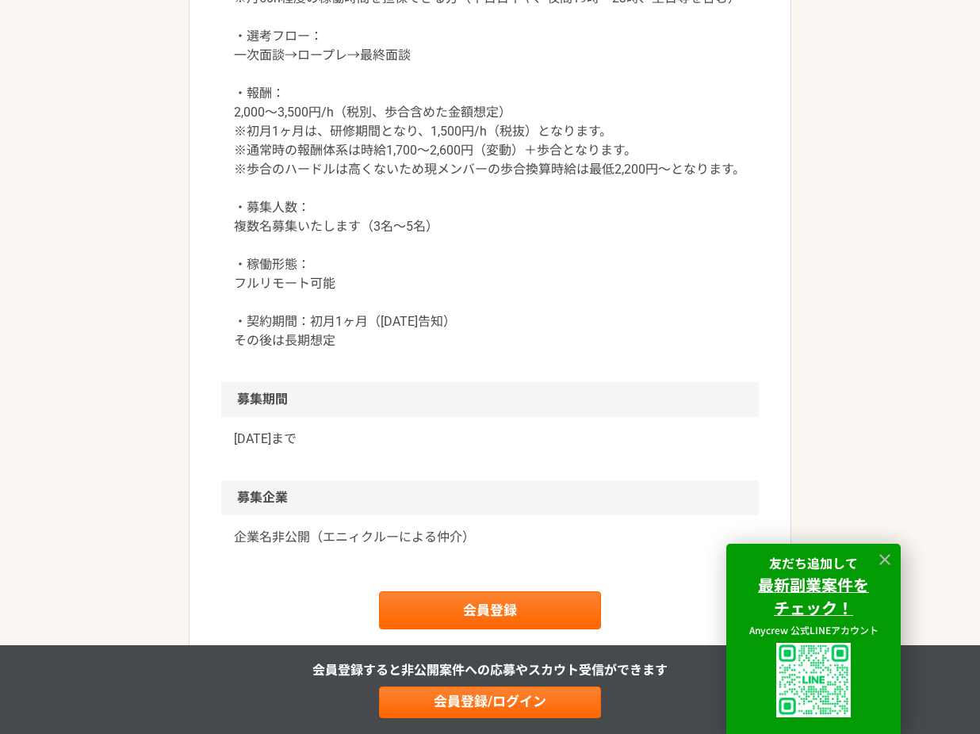
click at [404, 285] on p "条件面 ・稼働量：週2〜3日程度 ※夜間・休日の稼働も可能 ※月60h程度の稼働時間を担保できる方（平日日中や、夜間19時〜23時、土日等を含む） ・選考フロ…" at bounding box center [490, 141] width 512 height 419
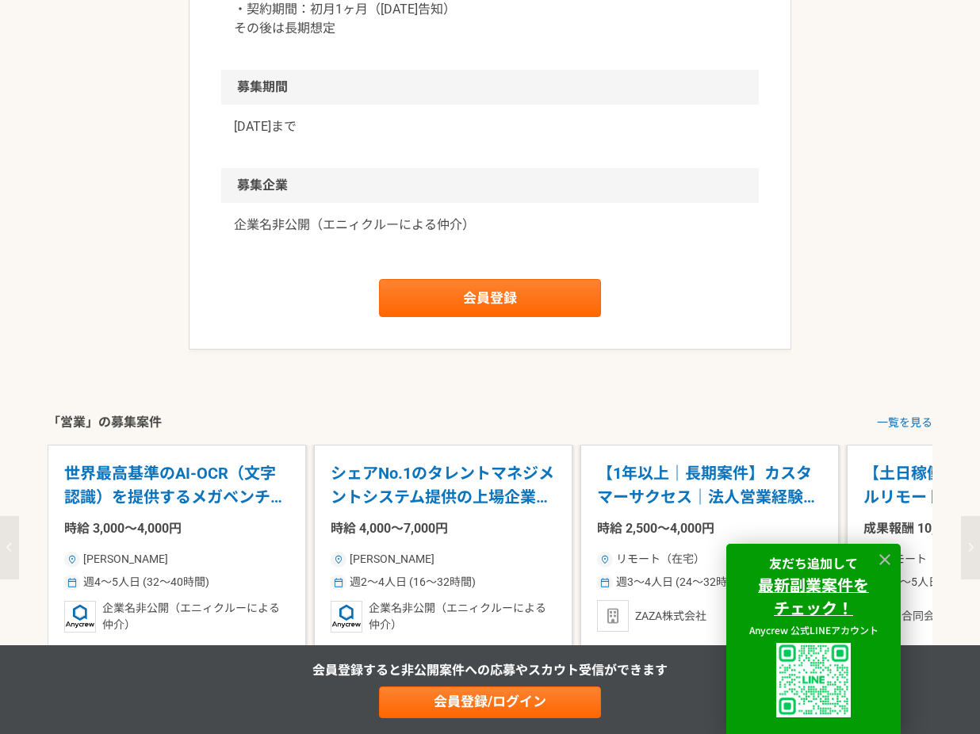
scroll to position [2112, 0]
